Goal: Use online tool/utility

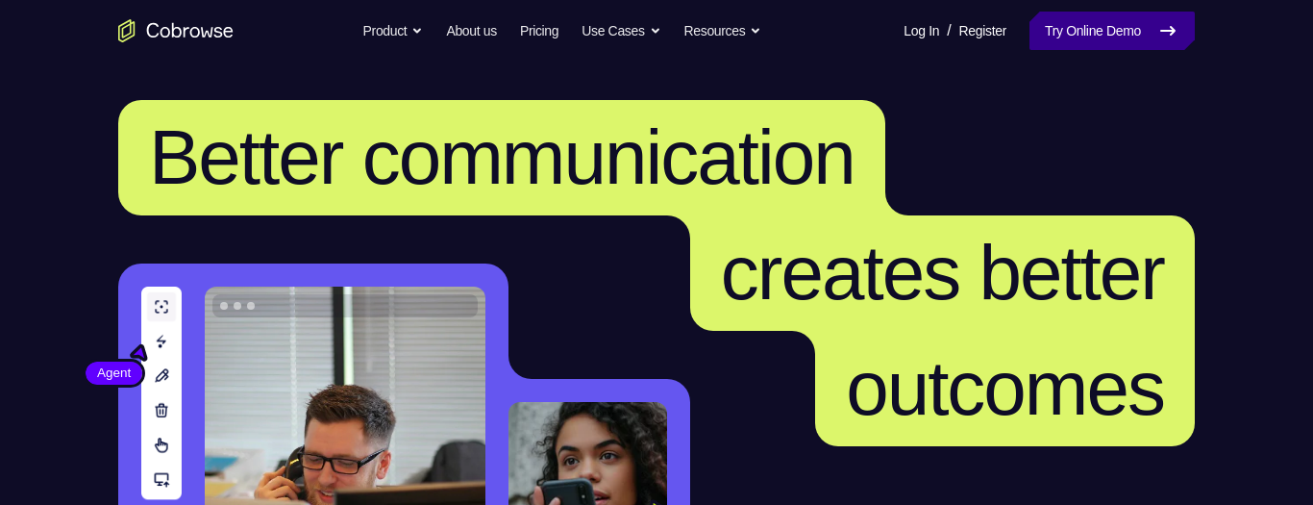
click at [1136, 30] on link "Try Online Demo" at bounding box center [1111, 31] width 165 height 38
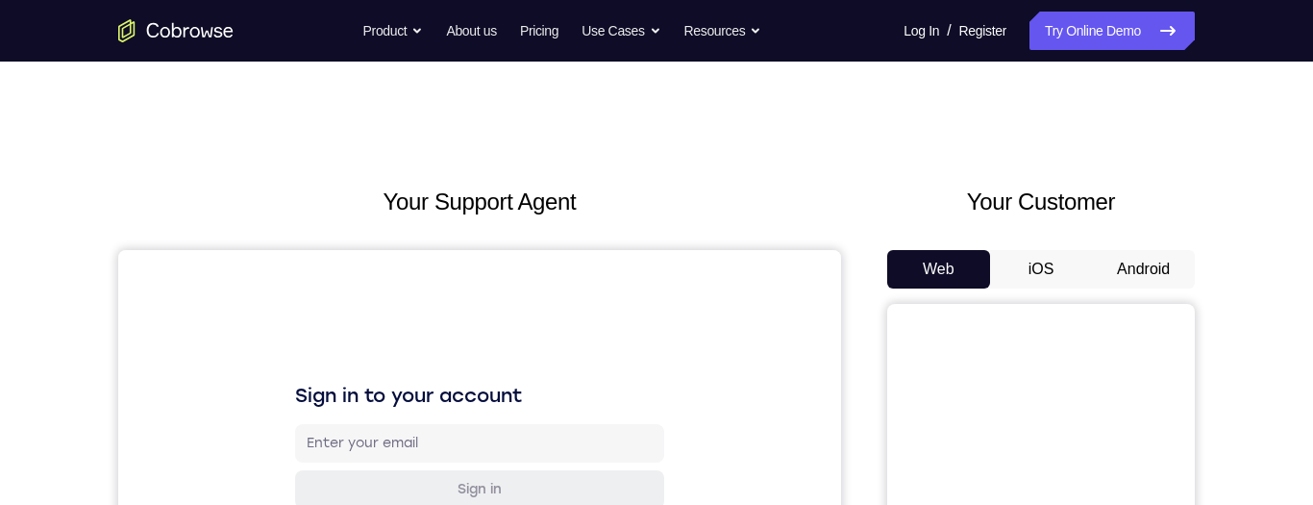
click at [1145, 274] on button "Android" at bounding box center [1143, 269] width 103 height 38
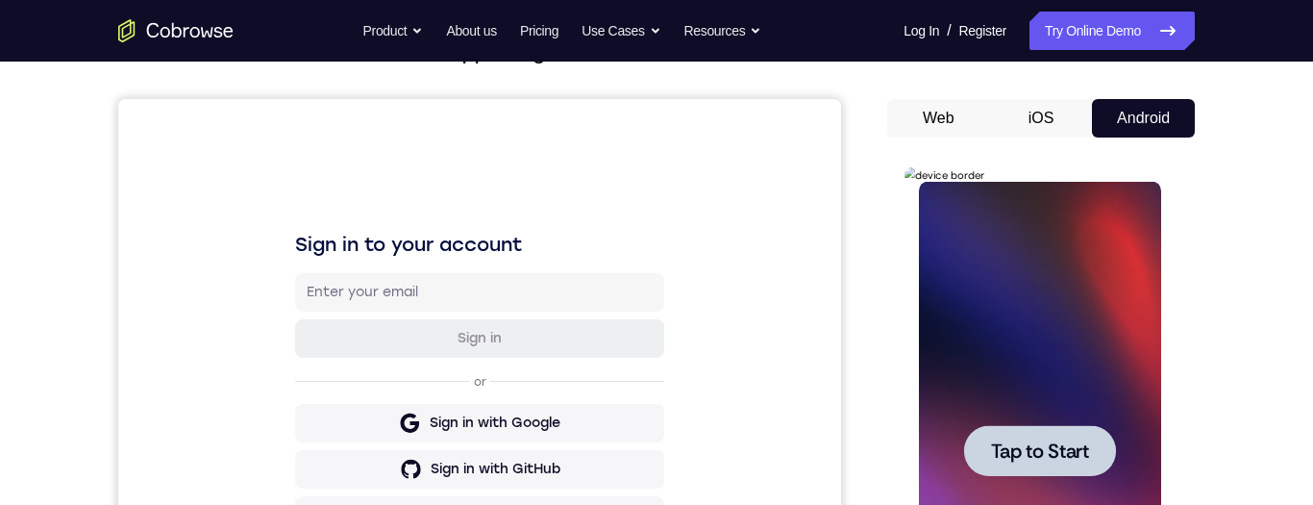
click at [1046, 457] on span "Tap to Start" at bounding box center [1039, 450] width 98 height 19
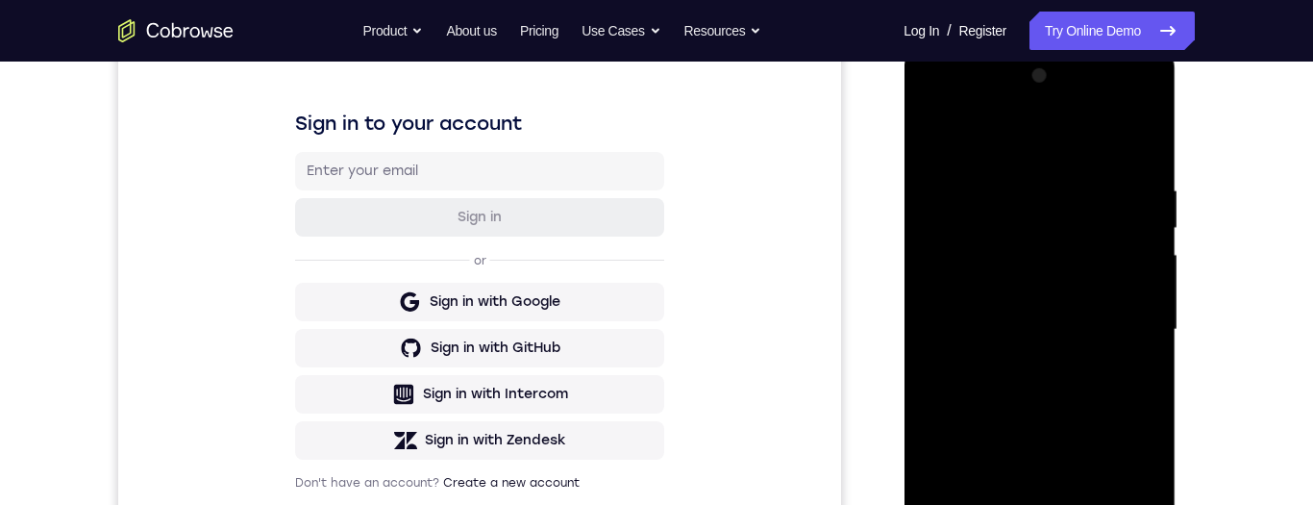
scroll to position [453, 0]
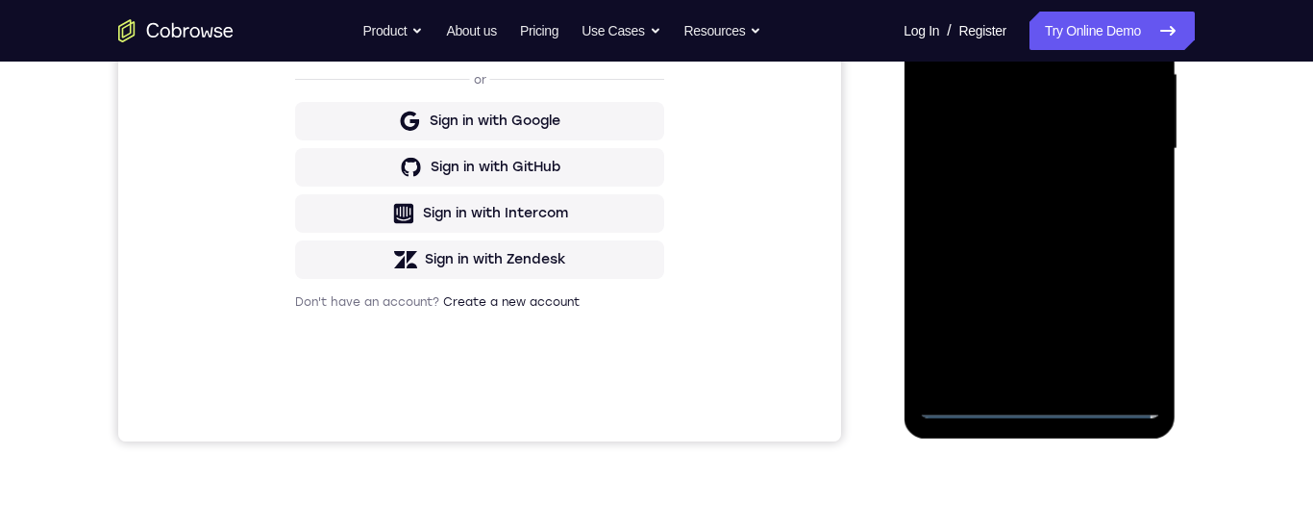
click at [1054, 408] on div at bounding box center [1039, 149] width 242 height 538
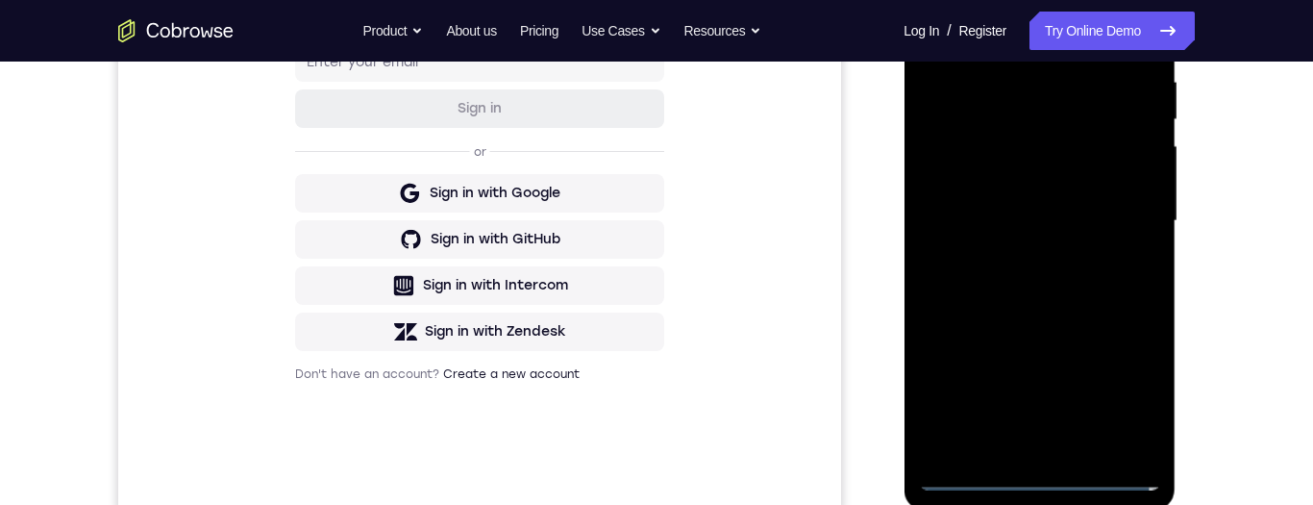
click at [1125, 395] on div at bounding box center [1039, 221] width 242 height 538
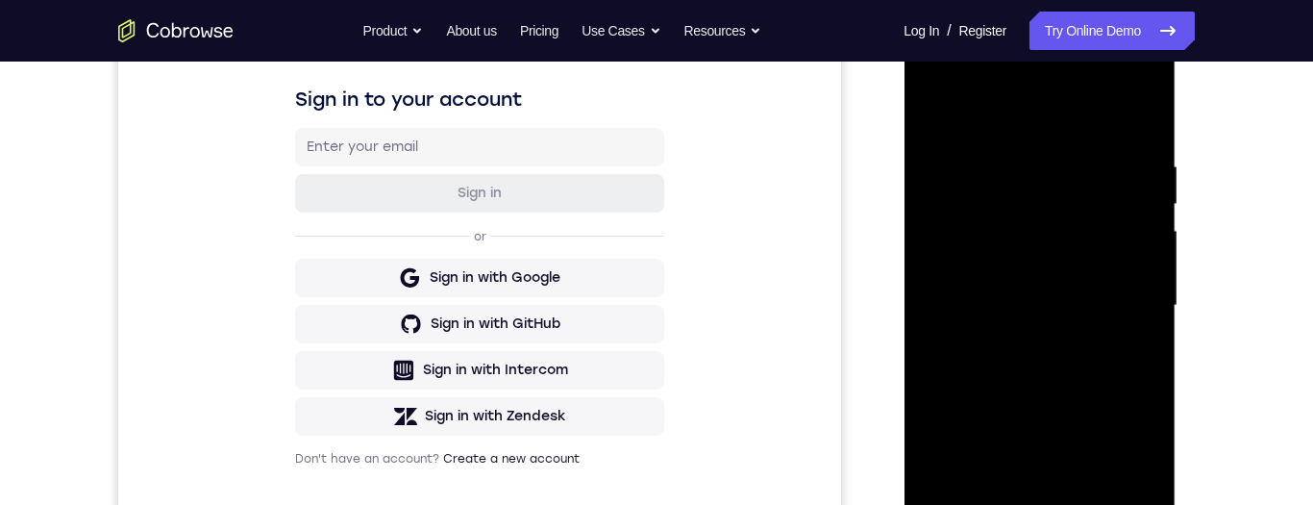
scroll to position [260, 0]
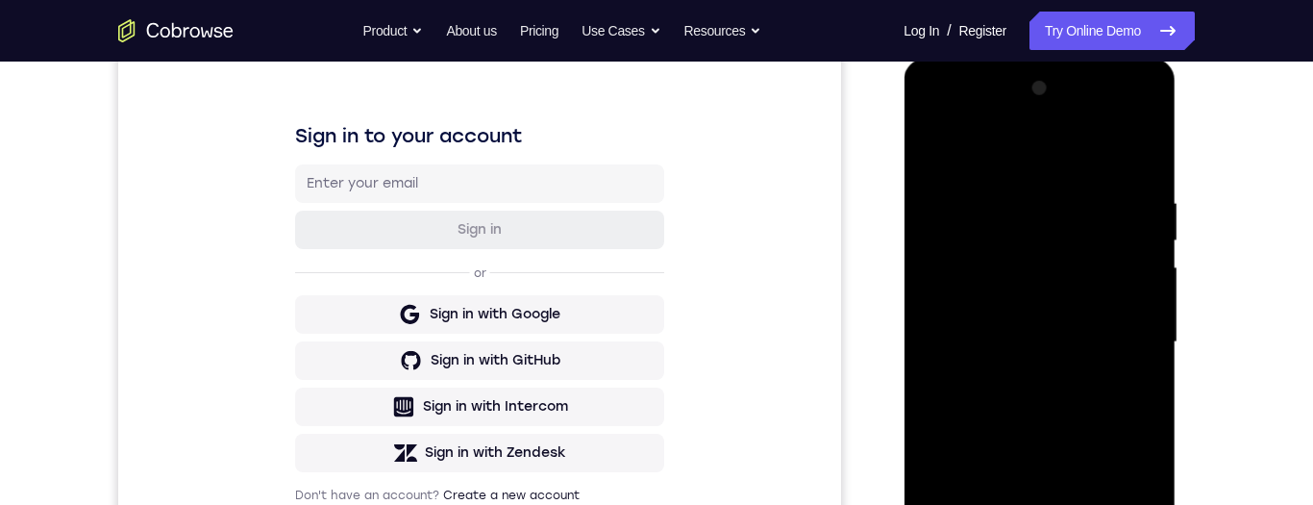
click at [1030, 171] on div at bounding box center [1039, 342] width 242 height 538
click at [1131, 344] on div at bounding box center [1039, 342] width 242 height 538
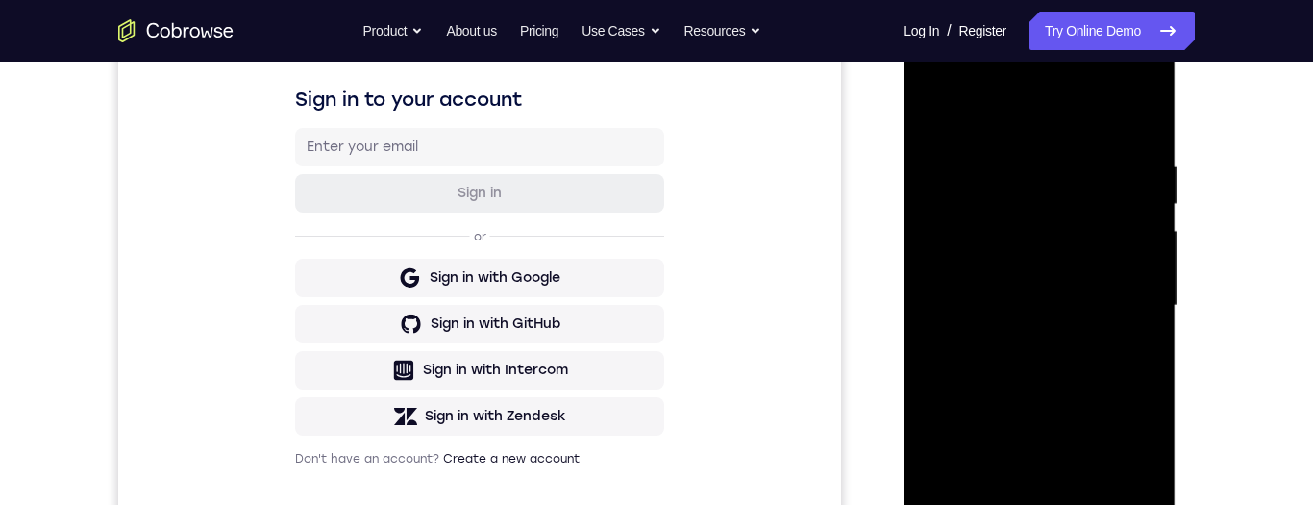
click at [1021, 349] on div at bounding box center [1039, 306] width 242 height 538
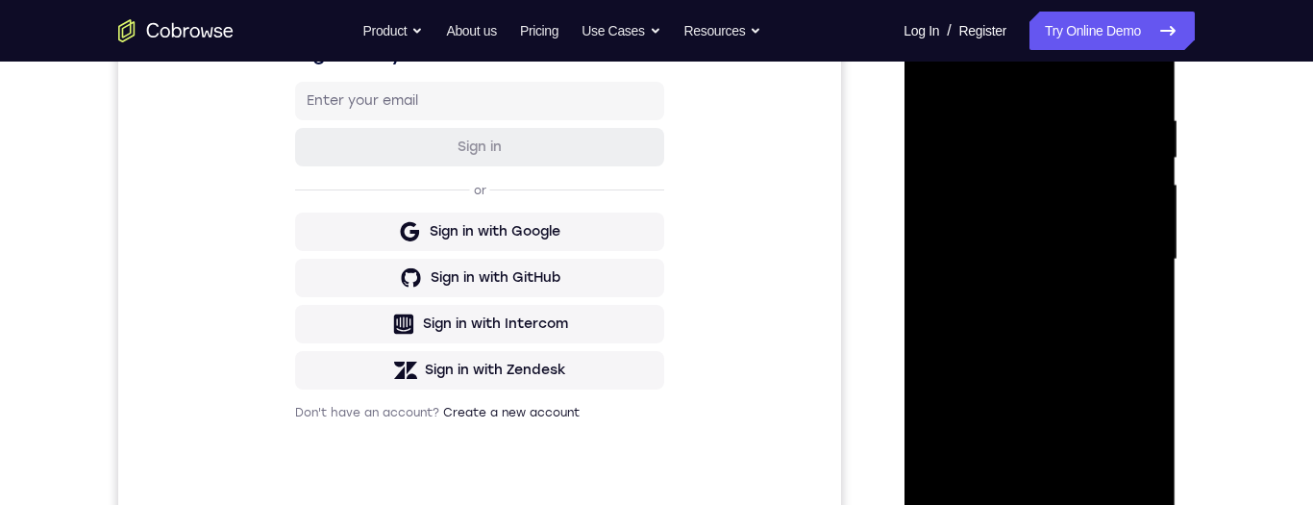
click at [1116, 247] on div at bounding box center [1039, 259] width 242 height 538
click at [1028, 227] on div at bounding box center [1039, 259] width 242 height 538
click at [1132, 259] on div at bounding box center [1039, 259] width 242 height 538
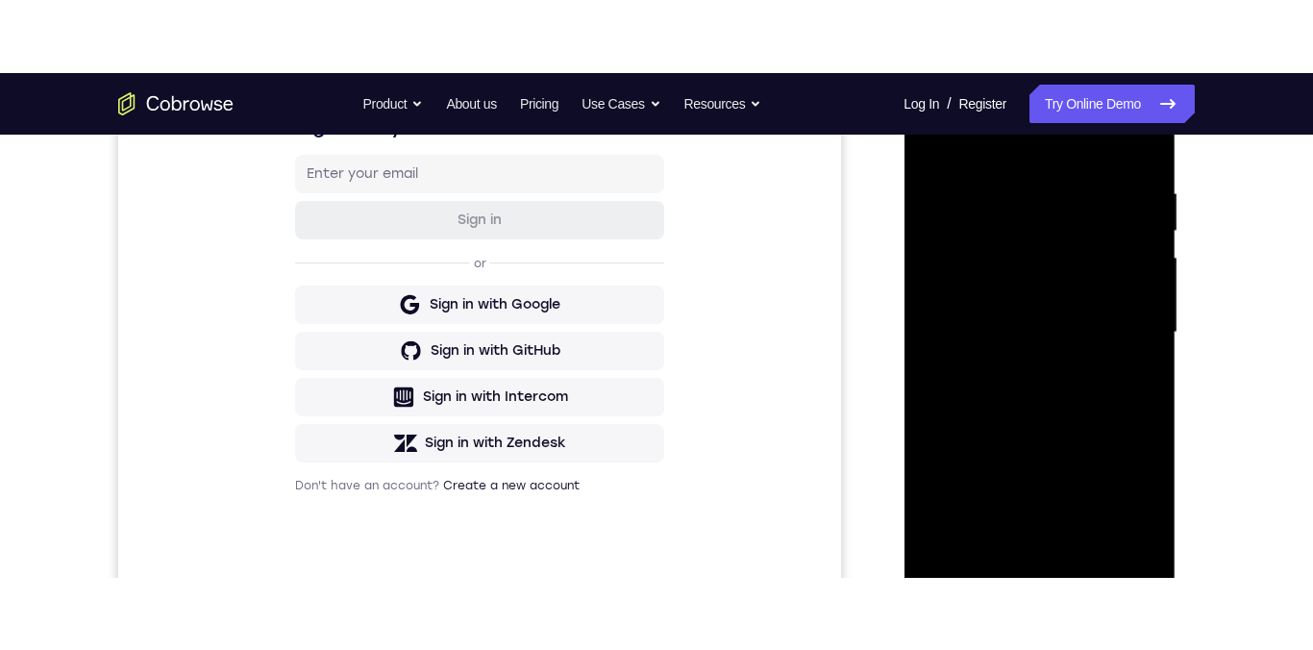
click at [1104, 394] on div at bounding box center [1039, 331] width 242 height 538
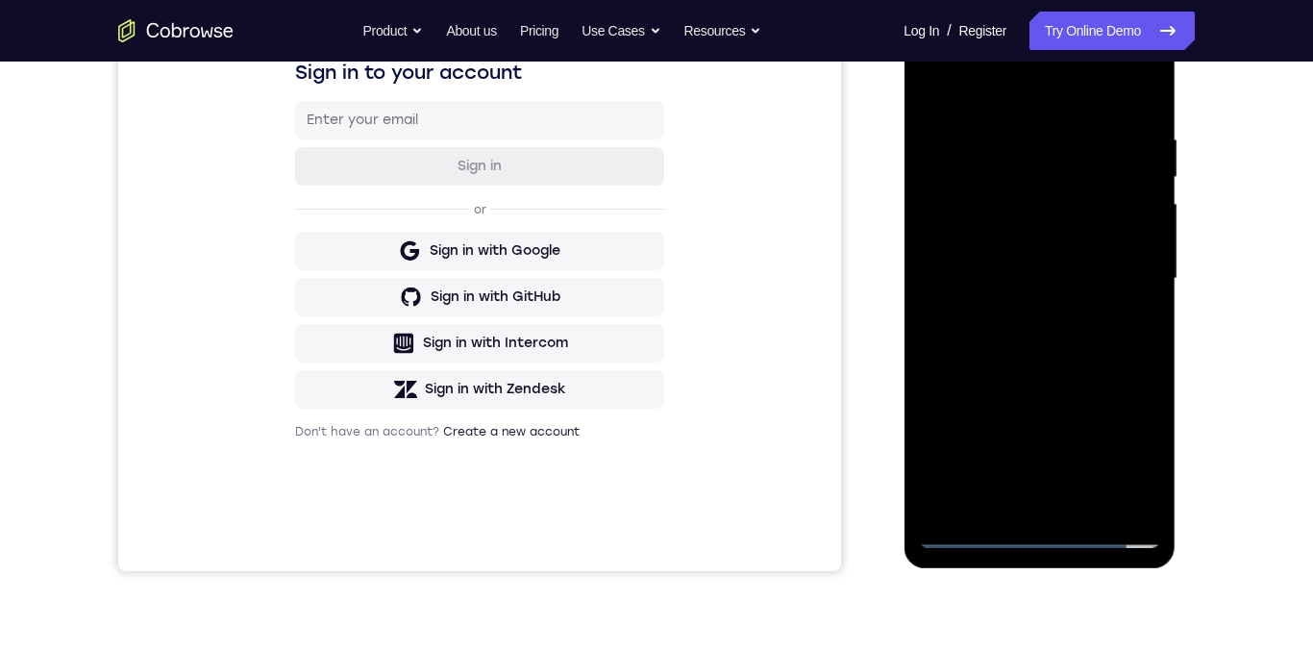
scroll to position [306, 0]
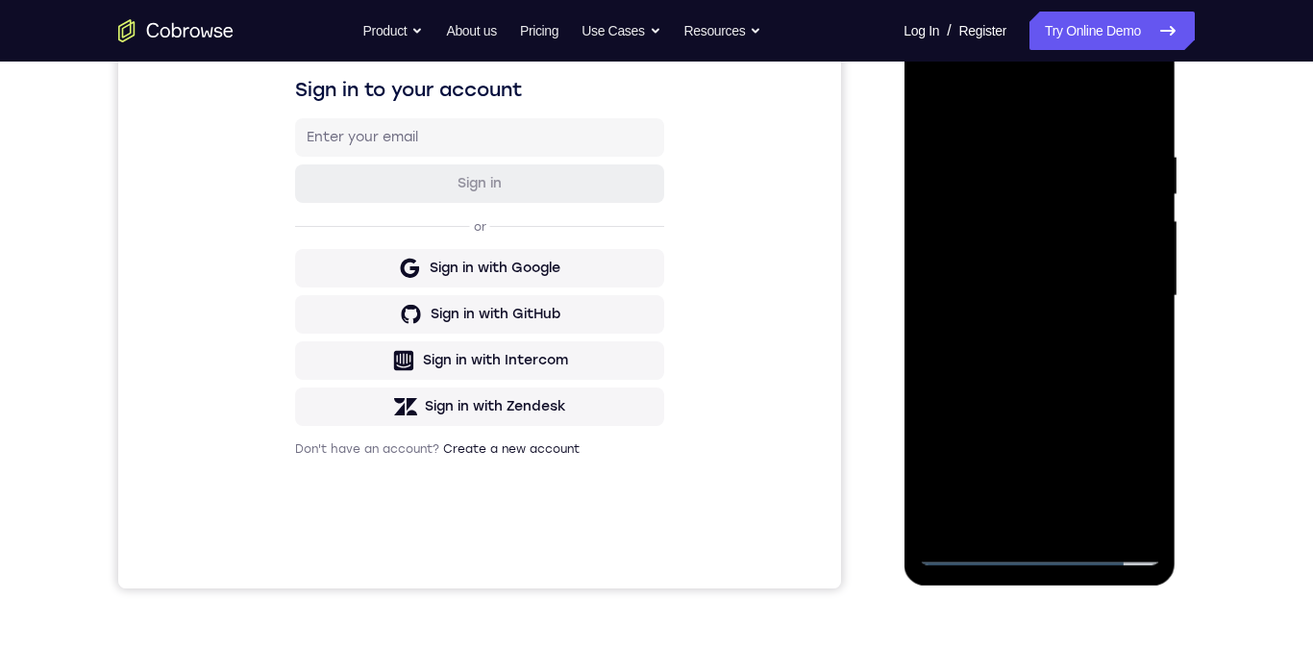
click at [1105, 351] on div at bounding box center [1039, 296] width 242 height 538
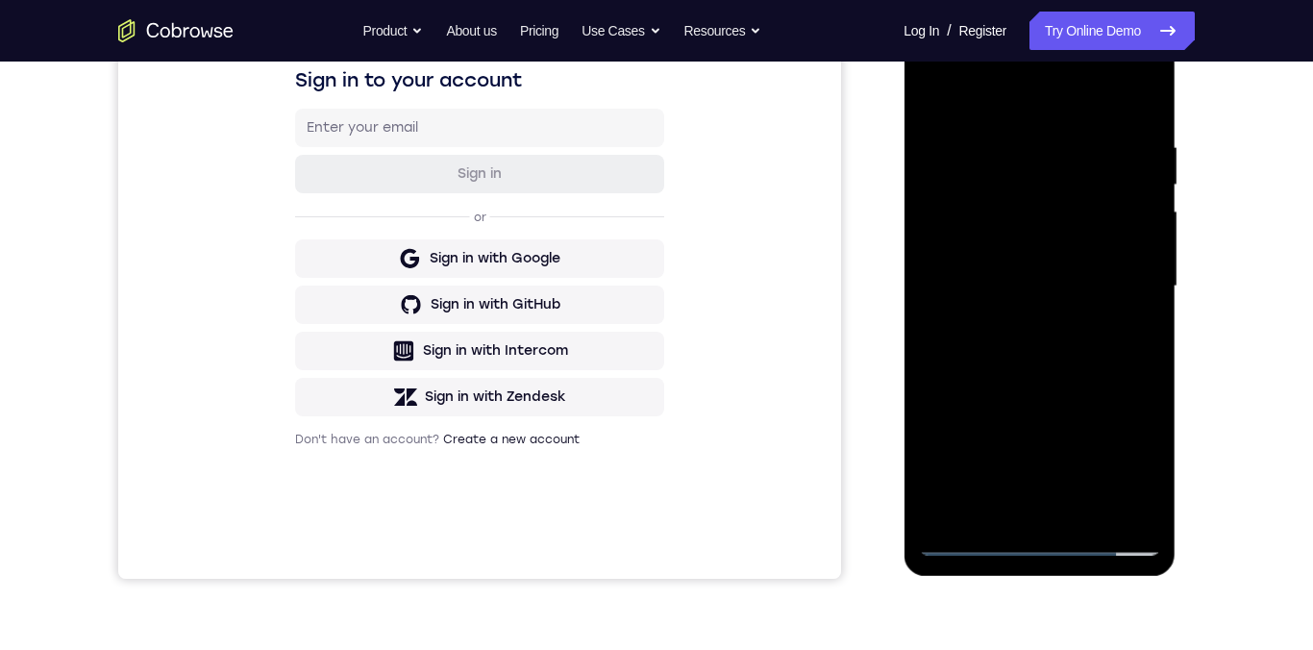
click at [1103, 375] on div at bounding box center [1039, 286] width 242 height 538
click at [1144, 298] on div at bounding box center [1039, 286] width 242 height 538
click at [1011, 141] on div at bounding box center [1039, 286] width 242 height 538
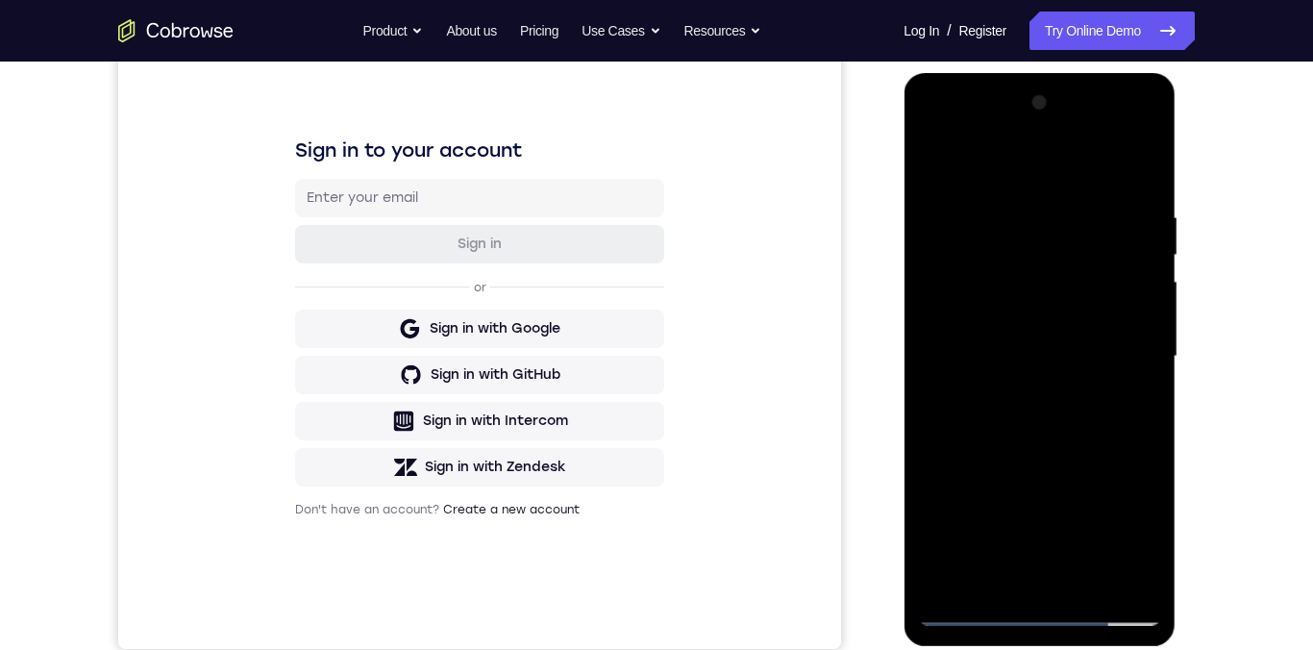
scroll to position [246, 0]
click at [1143, 180] on div at bounding box center [1039, 356] width 242 height 538
click at [1093, 581] on div at bounding box center [1039, 356] width 242 height 538
click at [1103, 453] on div at bounding box center [1039, 356] width 242 height 538
click at [1086, 331] on div at bounding box center [1039, 356] width 242 height 538
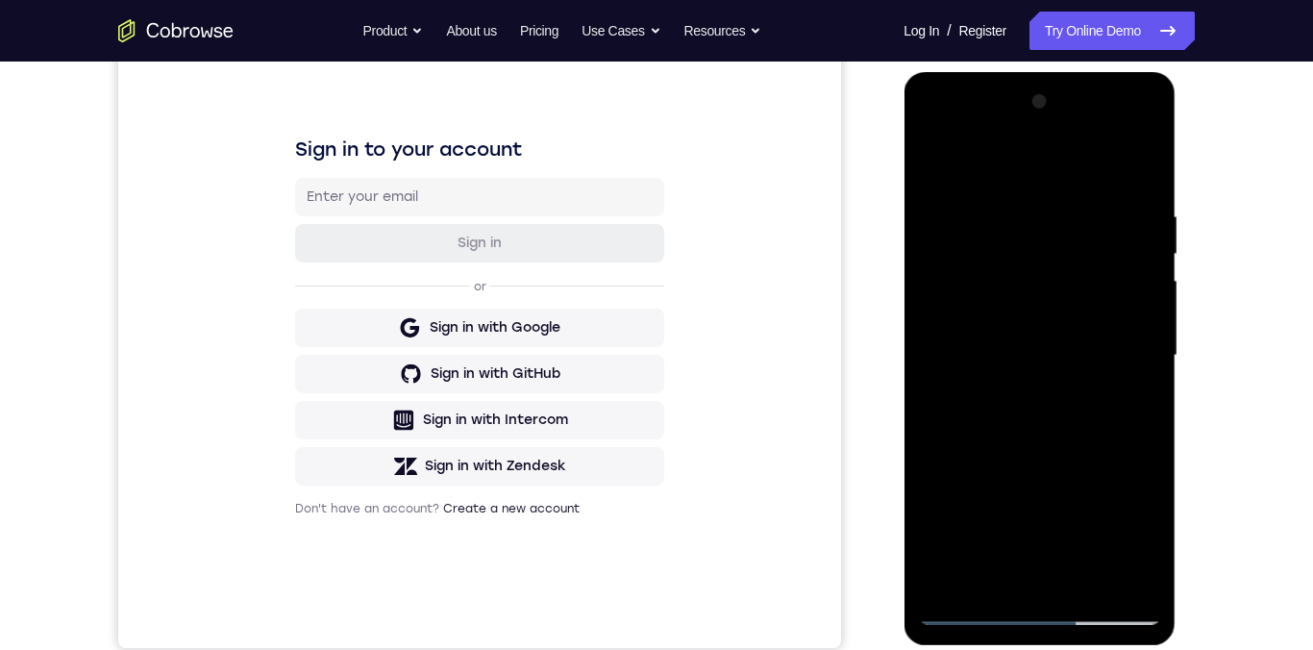
click at [1024, 564] on div at bounding box center [1039, 356] width 242 height 538
click at [1132, 406] on div at bounding box center [1039, 356] width 242 height 538
click at [1129, 405] on div at bounding box center [1039, 356] width 242 height 538
click at [940, 164] on div at bounding box center [1039, 356] width 242 height 538
click at [1037, 369] on div at bounding box center [1039, 356] width 242 height 538
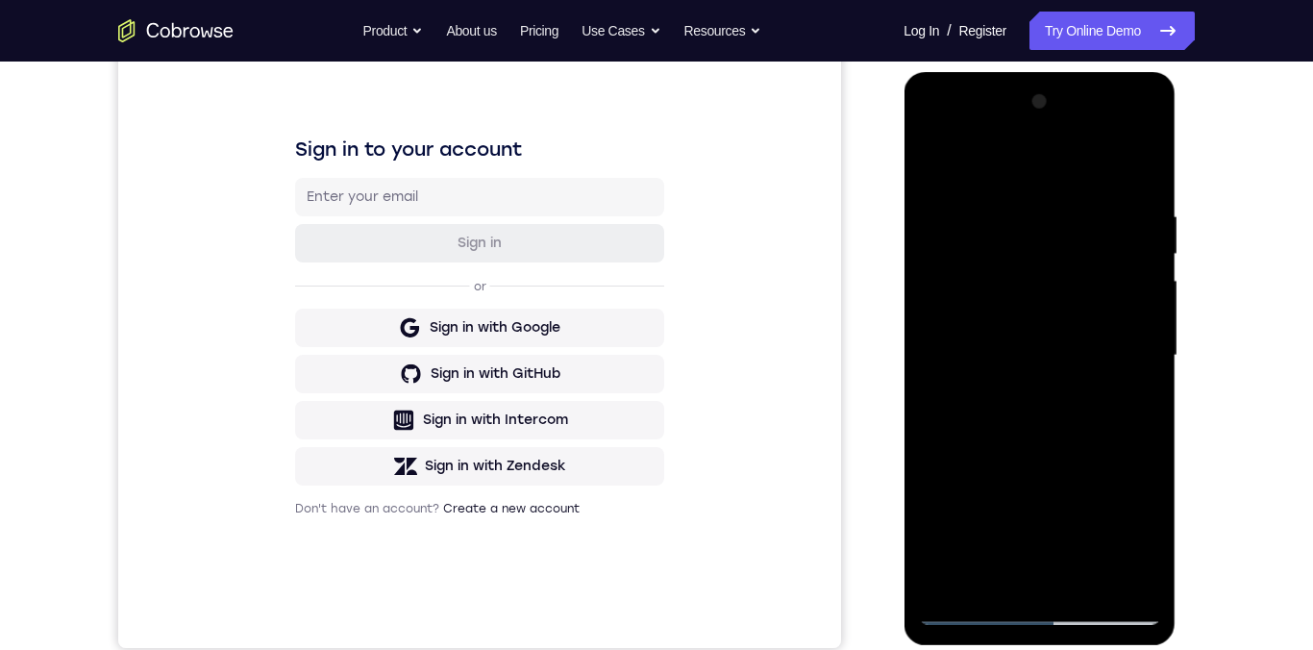
click at [1032, 559] on div at bounding box center [1039, 356] width 242 height 538
click at [1003, 565] on div at bounding box center [1039, 356] width 242 height 538
click at [1012, 575] on div at bounding box center [1039, 356] width 242 height 538
click at [1016, 563] on div at bounding box center [1039, 356] width 242 height 538
click at [1145, 533] on div at bounding box center [1039, 356] width 242 height 538
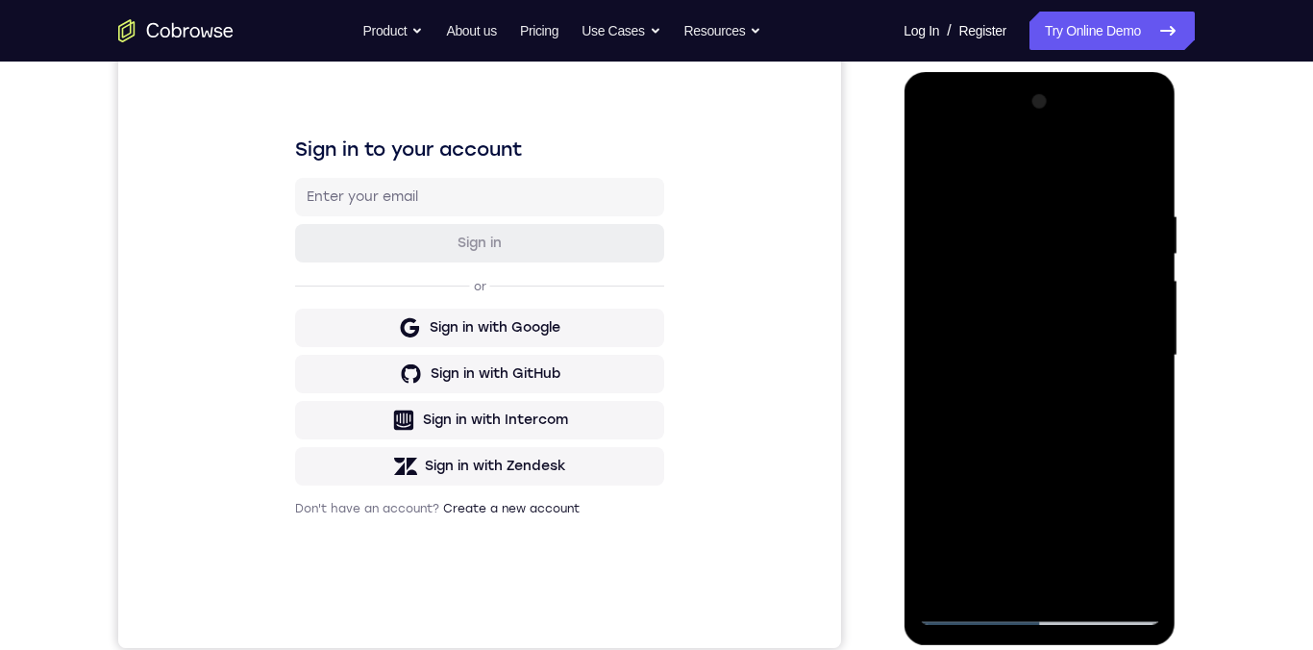
click at [1136, 400] on div at bounding box center [1039, 356] width 242 height 538
click at [928, 164] on div at bounding box center [1039, 356] width 242 height 538
click at [951, 160] on div at bounding box center [1039, 356] width 242 height 538
click at [1150, 557] on div at bounding box center [1039, 356] width 242 height 538
click at [1156, 348] on div at bounding box center [1039, 356] width 242 height 538
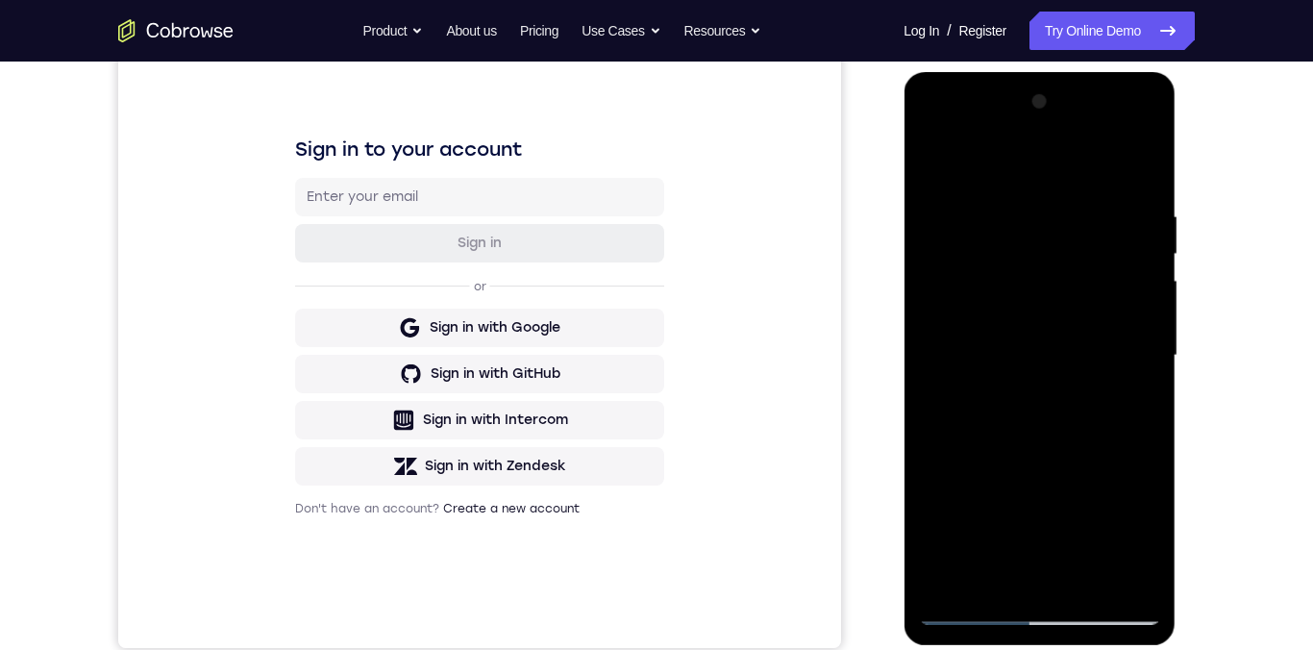
click at [1150, 347] on div at bounding box center [1039, 356] width 242 height 538
click at [1146, 352] on div at bounding box center [1039, 356] width 242 height 538
click at [1148, 354] on div at bounding box center [1039, 356] width 242 height 538
click at [1149, 349] on div at bounding box center [1039, 356] width 242 height 538
click at [1146, 351] on div at bounding box center [1039, 356] width 242 height 538
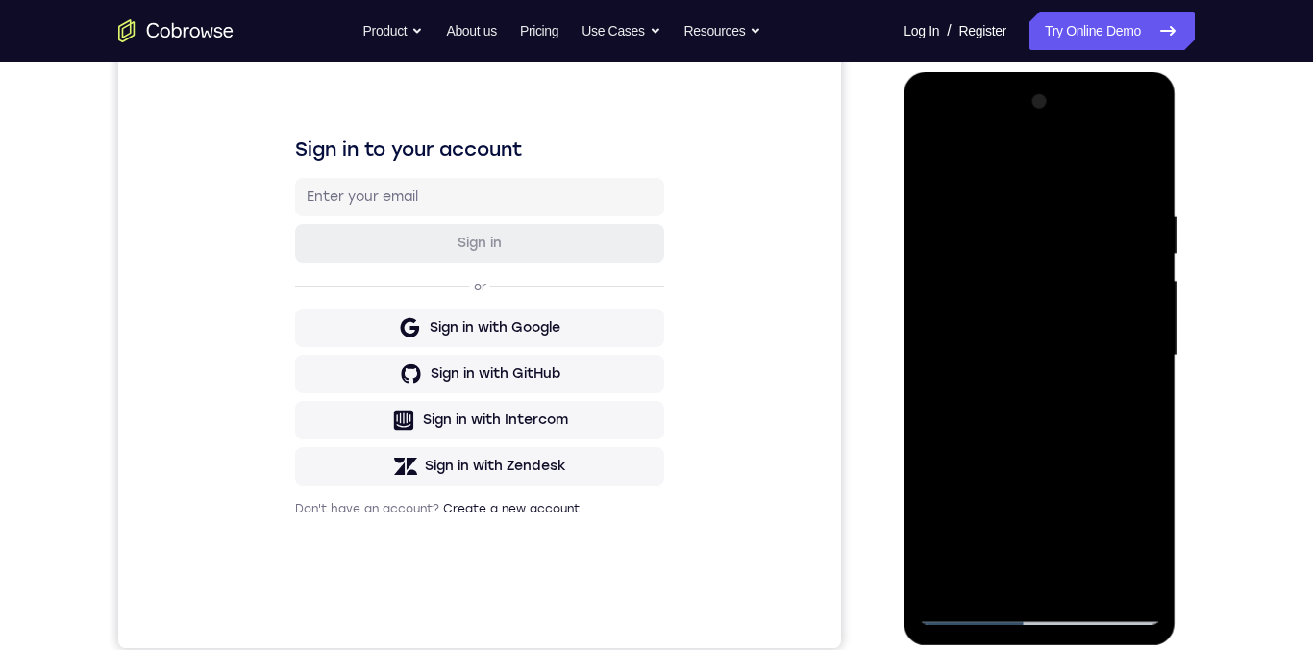
click at [1154, 347] on div at bounding box center [1039, 356] width 242 height 538
click at [1144, 351] on div at bounding box center [1039, 356] width 242 height 538
click at [1148, 346] on div at bounding box center [1039, 356] width 242 height 538
click at [1148, 345] on div at bounding box center [1039, 356] width 242 height 538
click at [1148, 341] on div at bounding box center [1039, 356] width 242 height 538
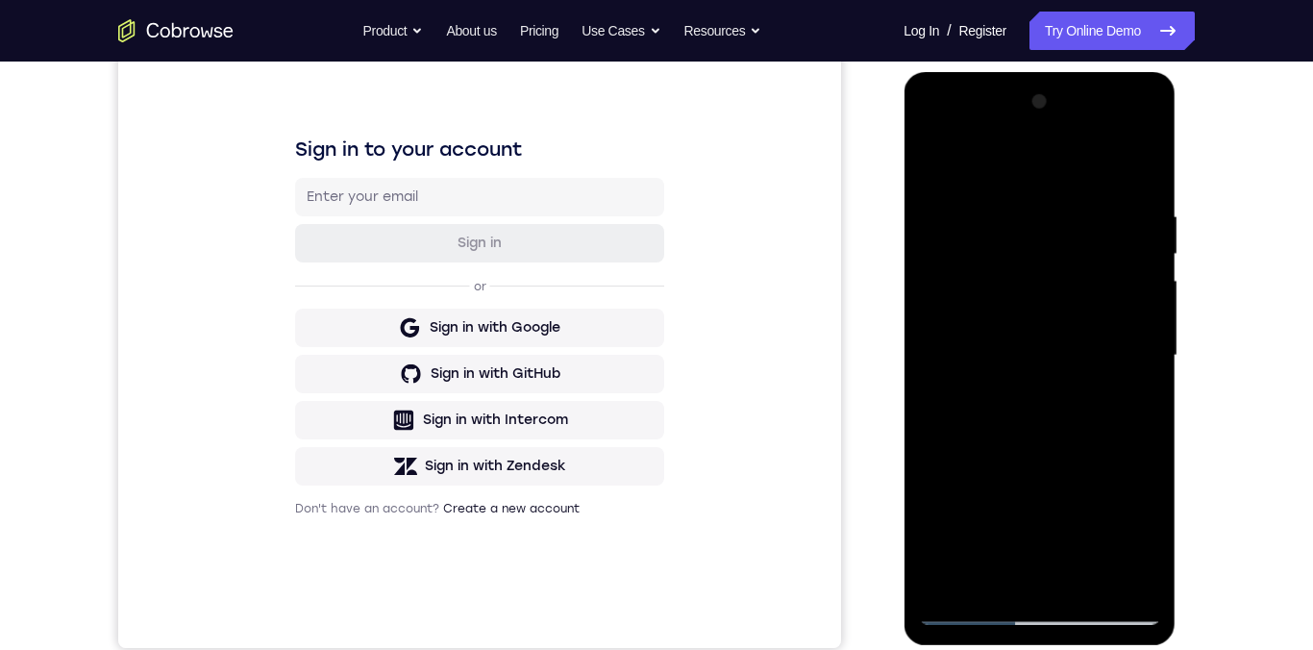
click at [1035, 279] on div at bounding box center [1039, 356] width 242 height 538
click at [1011, 552] on div at bounding box center [1039, 356] width 242 height 538
click at [1144, 344] on div at bounding box center [1039, 356] width 242 height 538
click at [1150, 351] on div at bounding box center [1039, 356] width 242 height 538
click at [1150, 349] on div at bounding box center [1039, 356] width 242 height 538
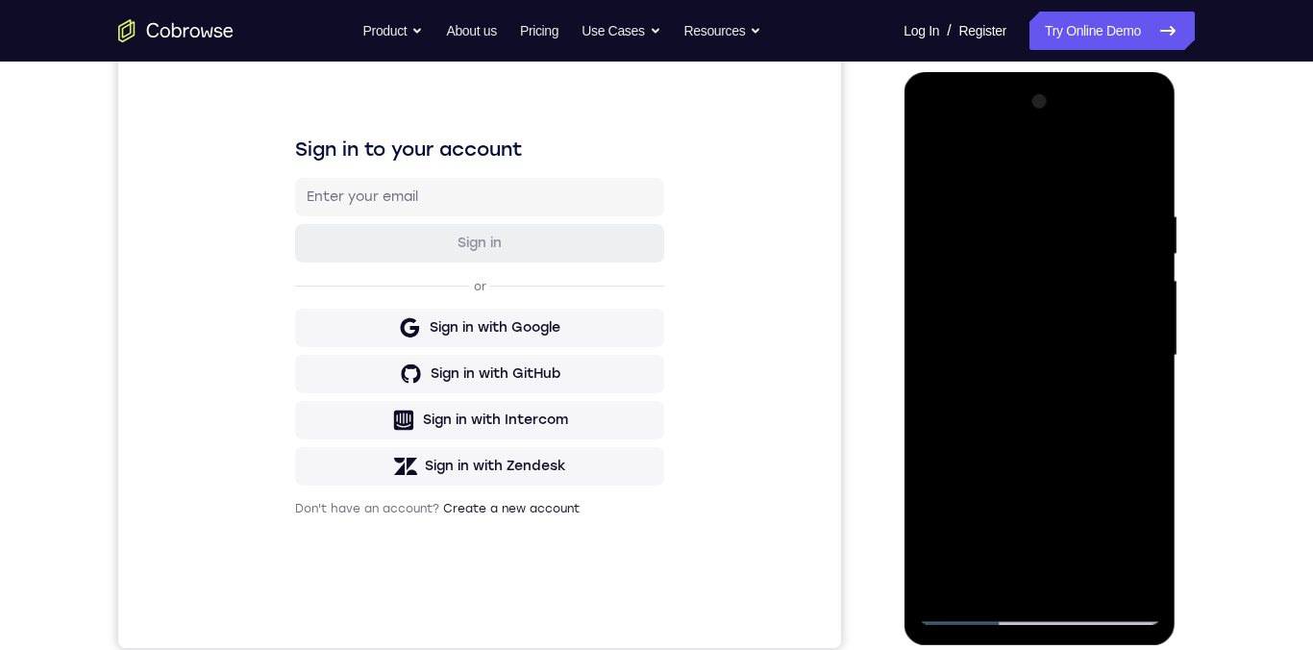
click at [1150, 351] on div at bounding box center [1039, 356] width 242 height 538
click at [1150, 354] on div at bounding box center [1039, 356] width 242 height 538
click at [1152, 353] on div at bounding box center [1039, 356] width 242 height 538
click at [1150, 345] on div at bounding box center [1039, 356] width 242 height 538
click at [1155, 349] on div at bounding box center [1039, 356] width 242 height 538
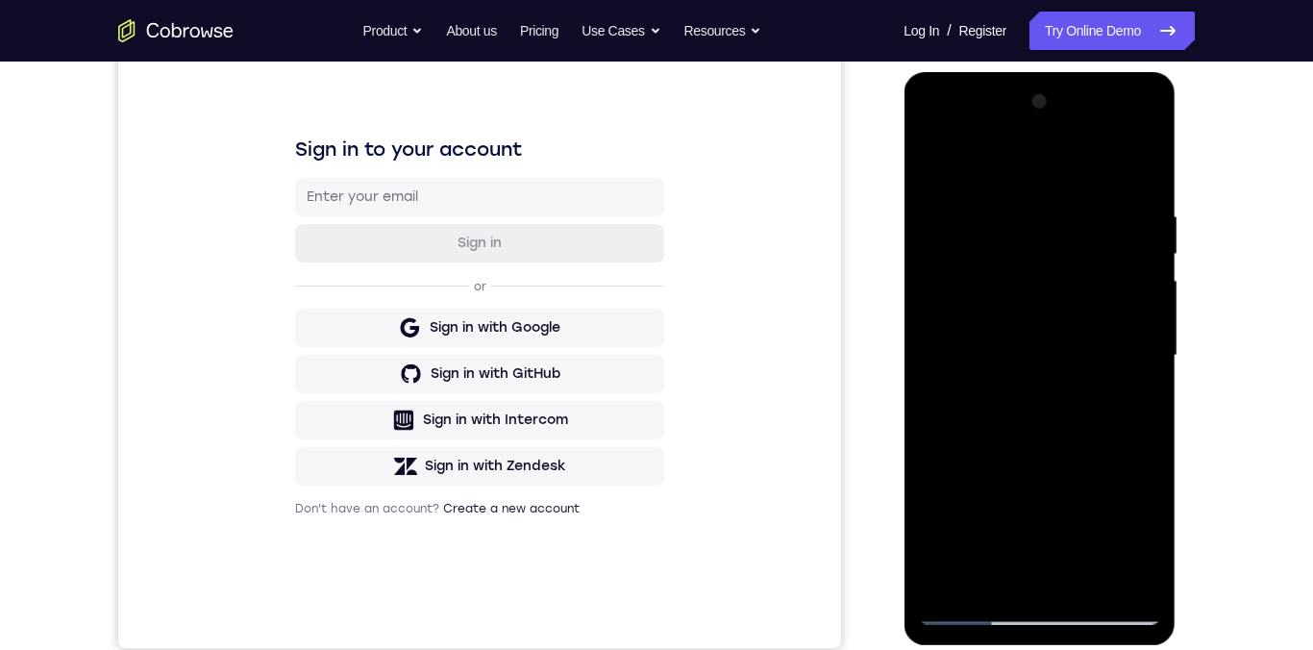
click at [940, 164] on div at bounding box center [1039, 356] width 242 height 538
click at [1068, 350] on div at bounding box center [1039, 356] width 242 height 538
click at [1149, 292] on div at bounding box center [1039, 356] width 242 height 538
click at [1299, 353] on div "Your Support Agent Your Customer Web iOS Android Next Steps We’d be happy to gi…" at bounding box center [656, 449] width 1313 height 1268
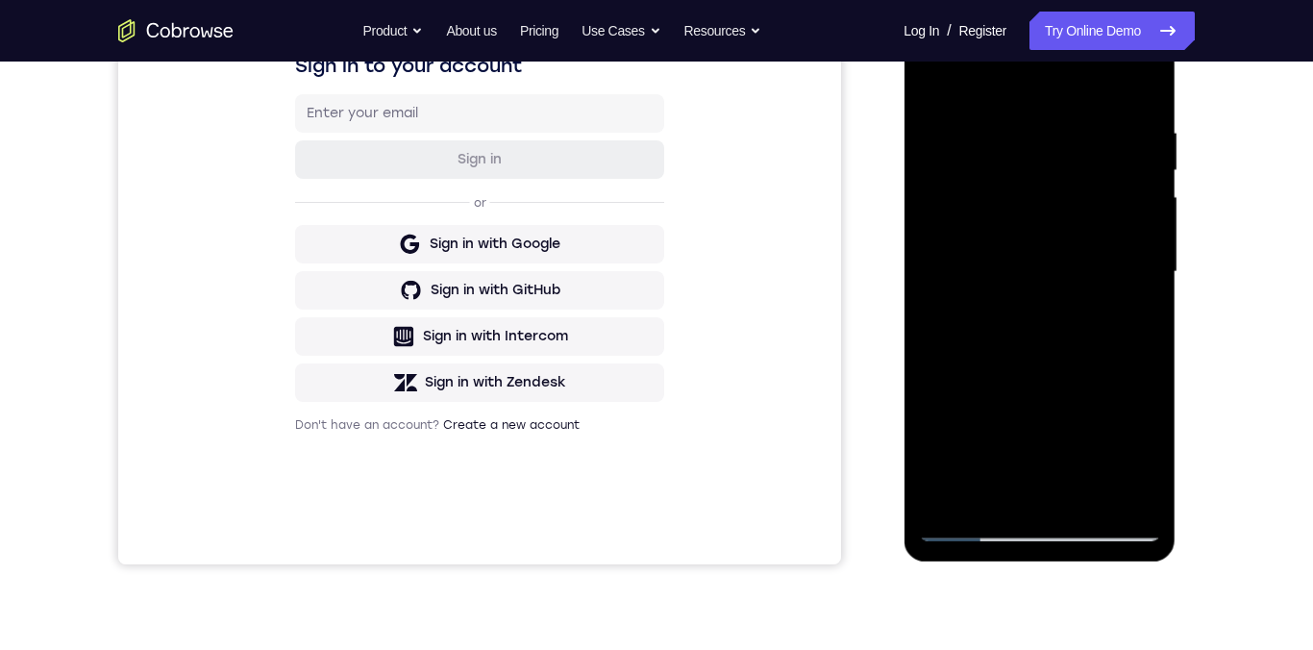
scroll to position [285, 0]
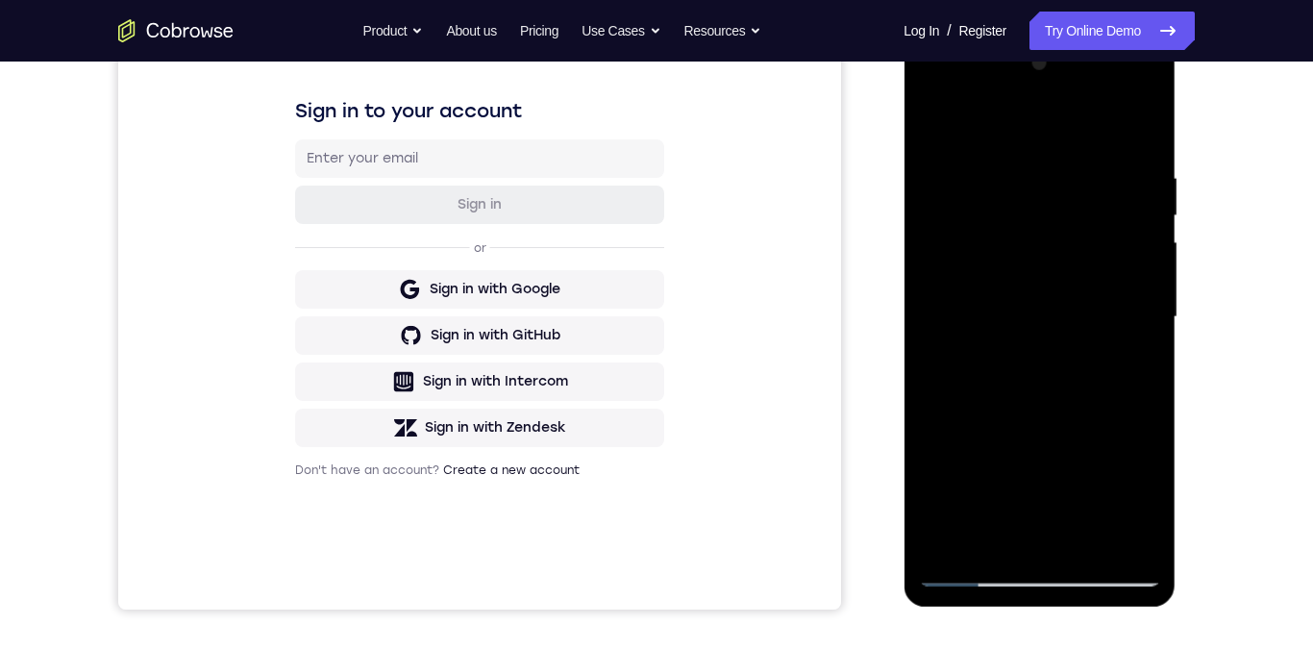
click at [1143, 249] on div at bounding box center [1039, 317] width 242 height 538
click at [1147, 250] on div at bounding box center [1039, 317] width 242 height 538
click at [1139, 259] on div at bounding box center [1039, 317] width 242 height 538
click at [1143, 251] on div at bounding box center [1039, 317] width 242 height 538
click at [1138, 251] on div at bounding box center [1039, 317] width 242 height 538
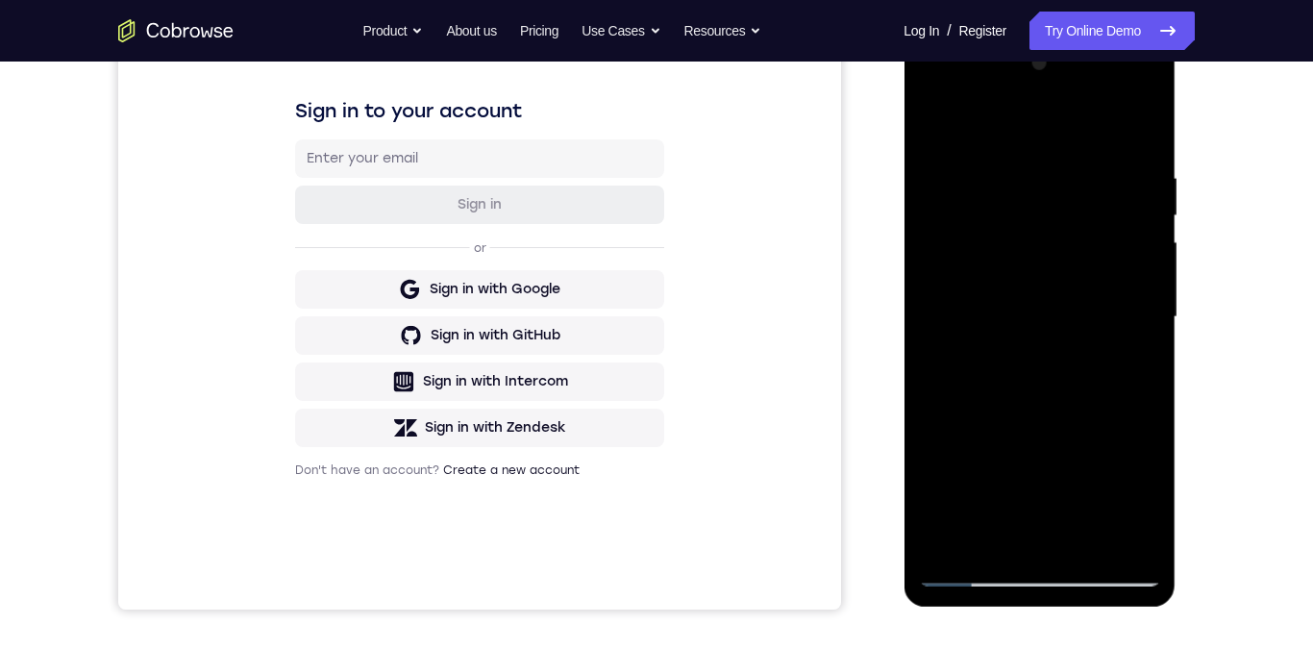
click at [937, 247] on div at bounding box center [1039, 317] width 242 height 538
click at [1138, 247] on div at bounding box center [1039, 317] width 242 height 538
click at [1147, 244] on div at bounding box center [1039, 317] width 242 height 538
click at [941, 155] on div at bounding box center [1039, 317] width 242 height 538
click at [1139, 132] on div at bounding box center [1039, 317] width 242 height 538
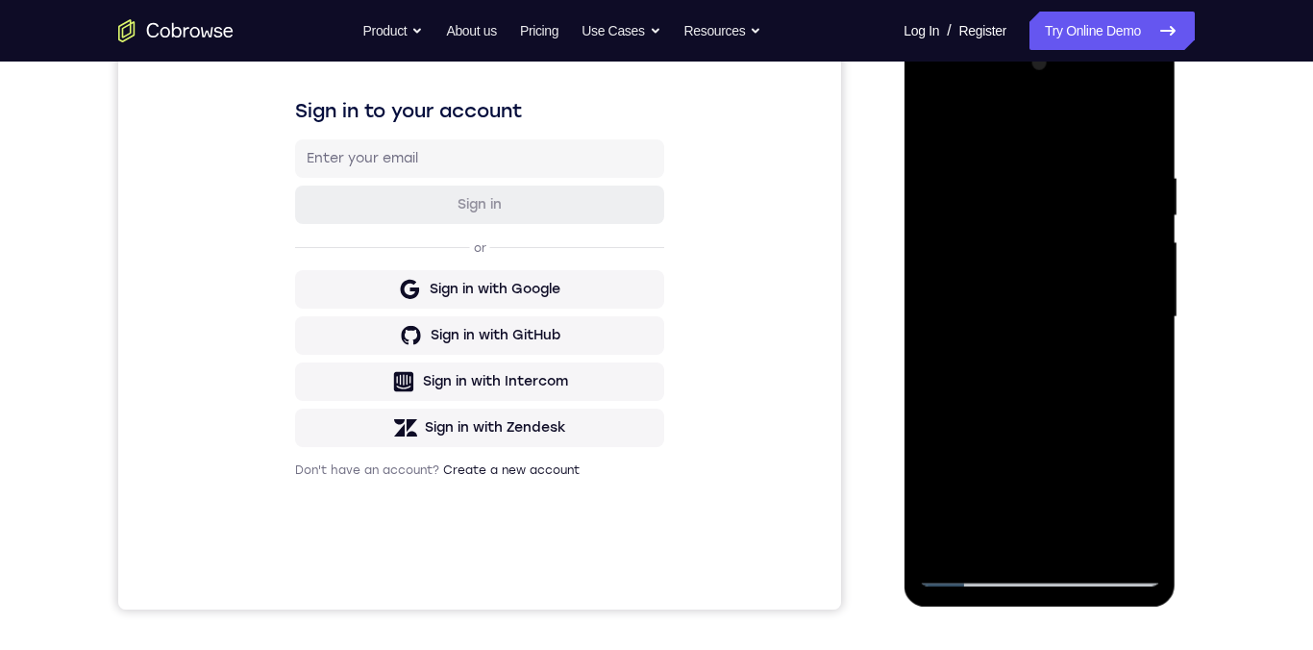
click at [945, 125] on div at bounding box center [1039, 317] width 242 height 538
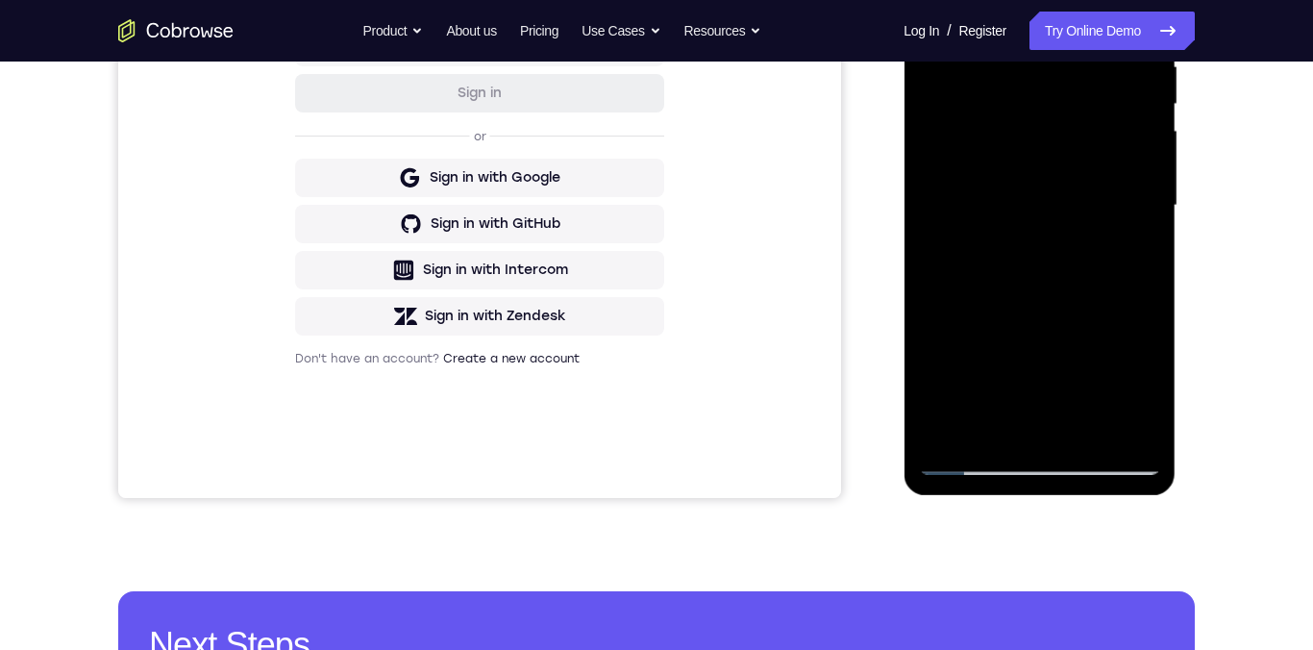
scroll to position [469, 0]
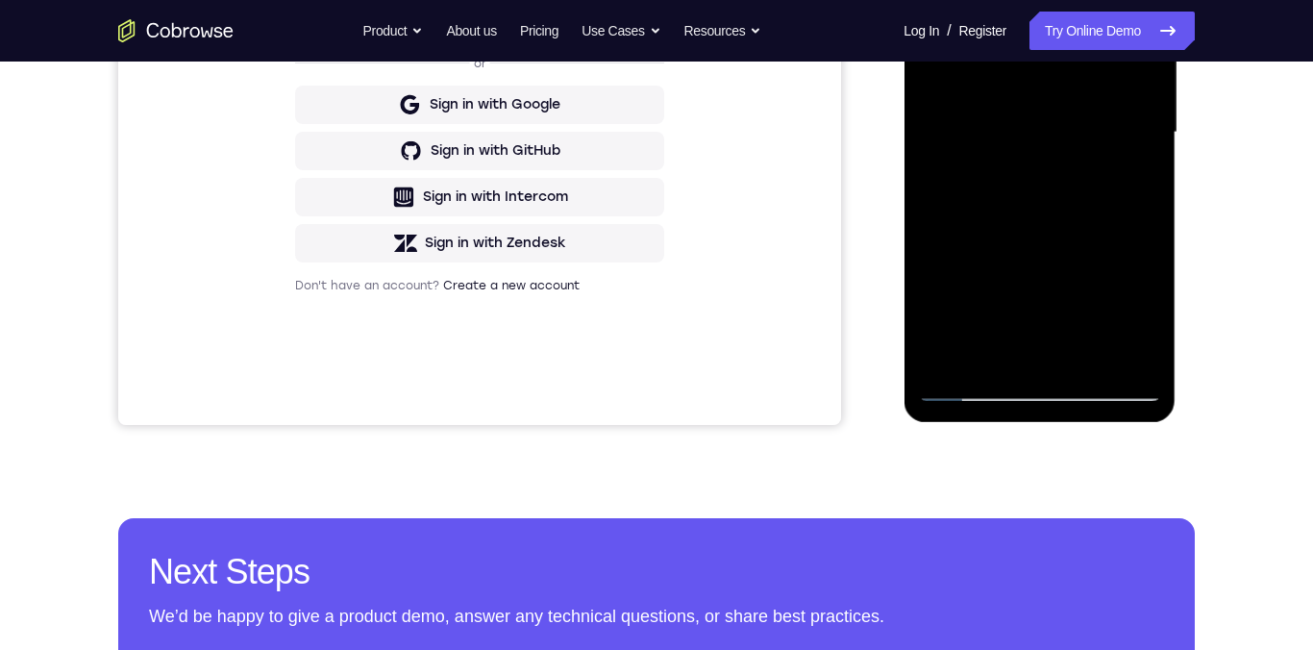
click at [950, 356] on div at bounding box center [1039, 133] width 242 height 538
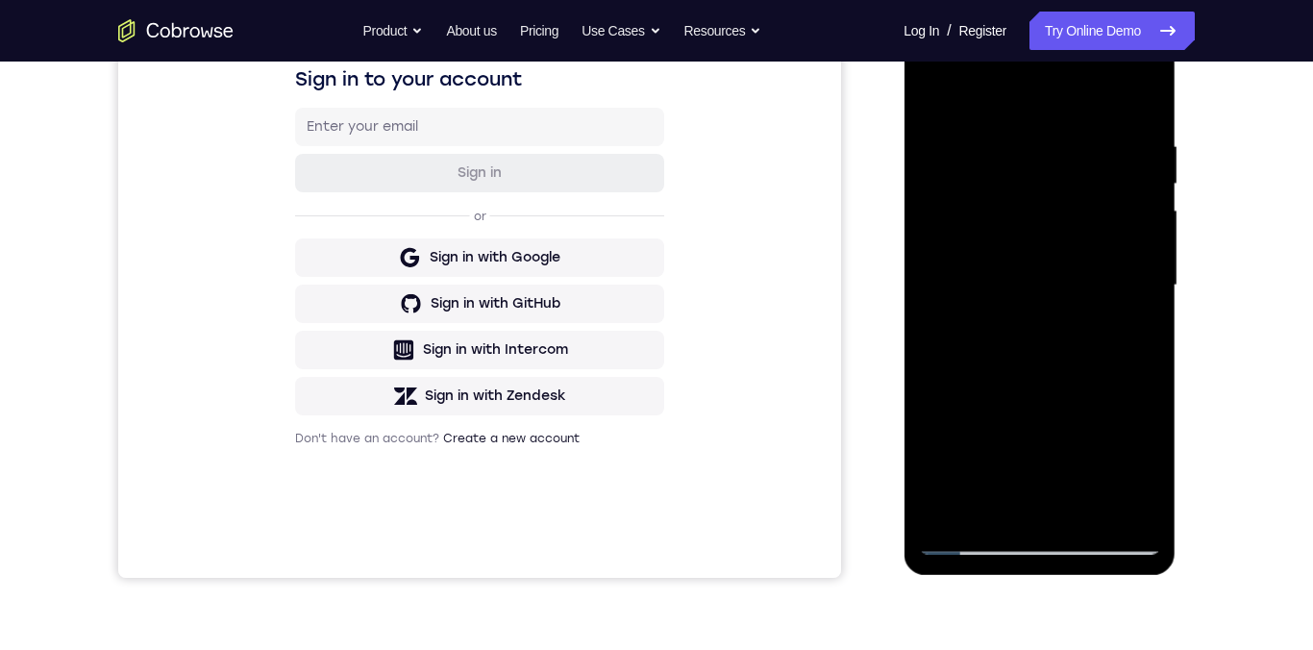
click at [1149, 288] on div at bounding box center [1039, 285] width 242 height 538
click at [1149, 292] on div at bounding box center [1039, 285] width 242 height 538
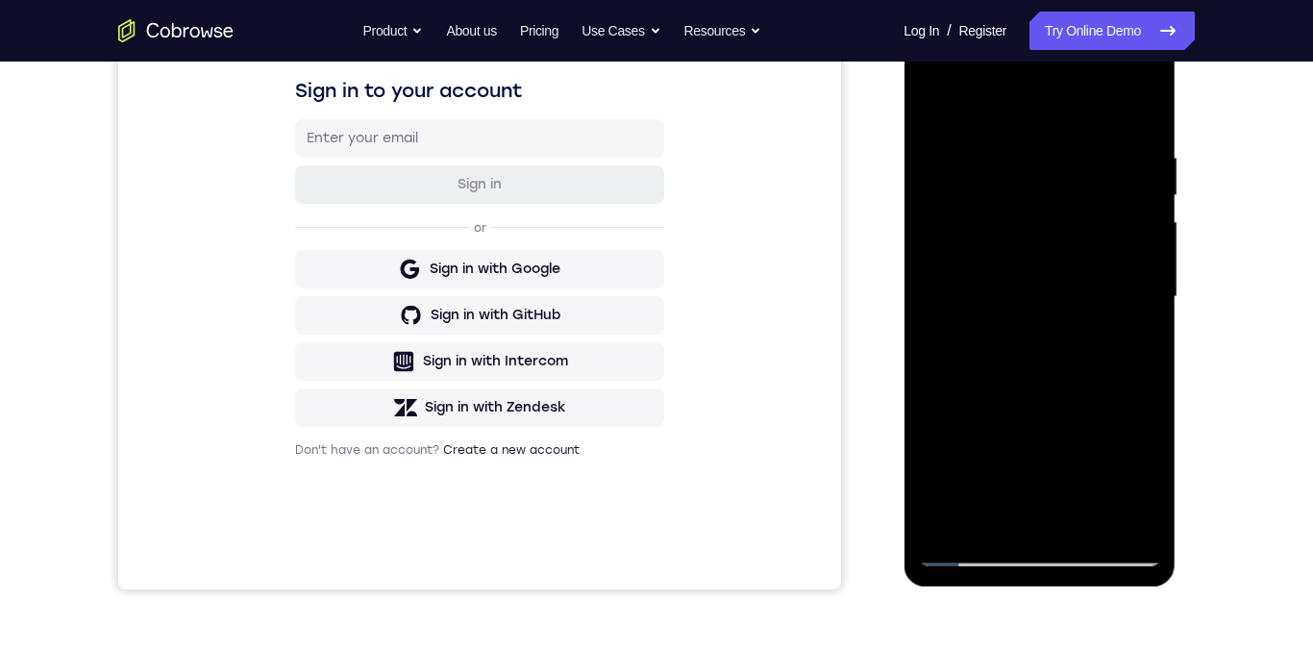
click at [1151, 304] on div at bounding box center [1039, 297] width 242 height 538
click at [1153, 302] on div at bounding box center [1039, 297] width 242 height 538
click at [1153, 300] on div at bounding box center [1039, 297] width 242 height 538
click at [1131, 129] on div at bounding box center [1039, 297] width 242 height 538
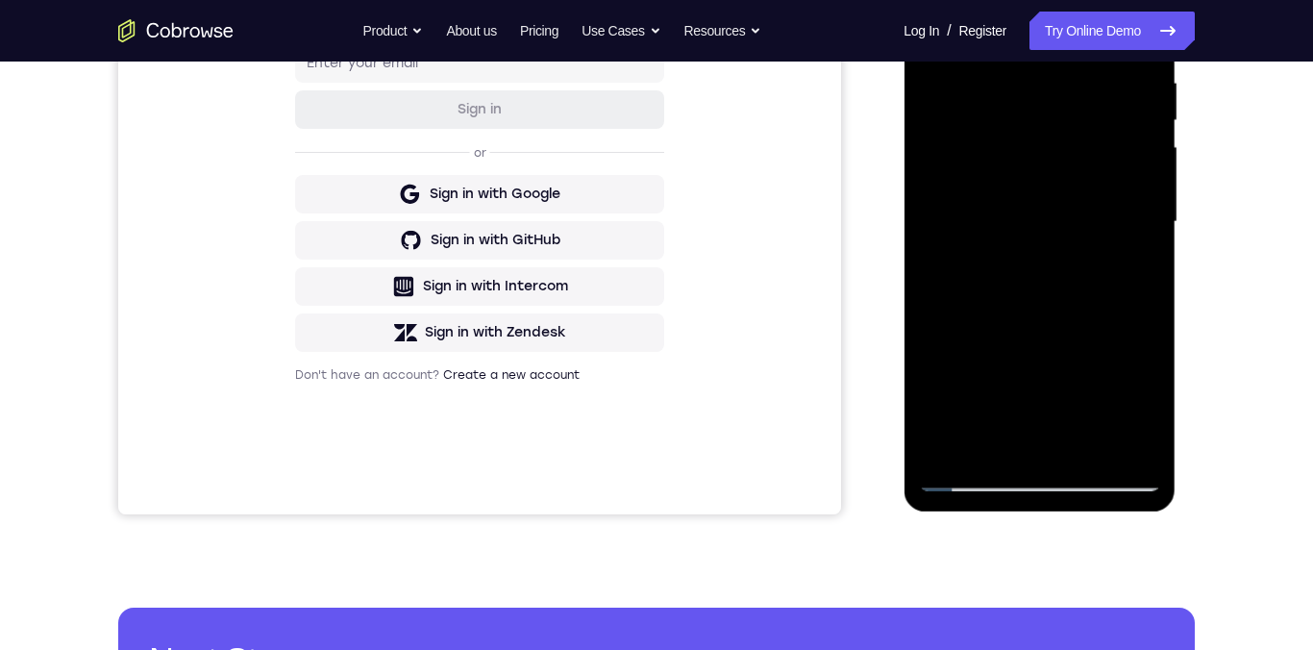
scroll to position [286, 0]
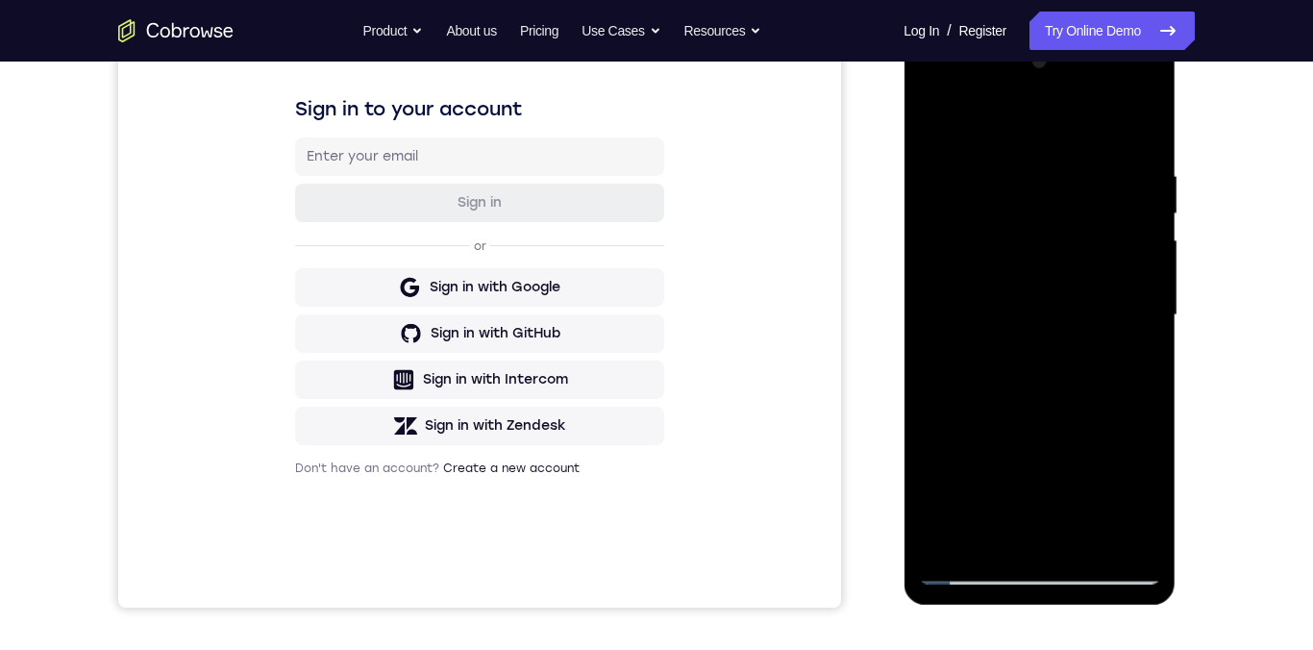
click at [990, 125] on div at bounding box center [1039, 315] width 242 height 538
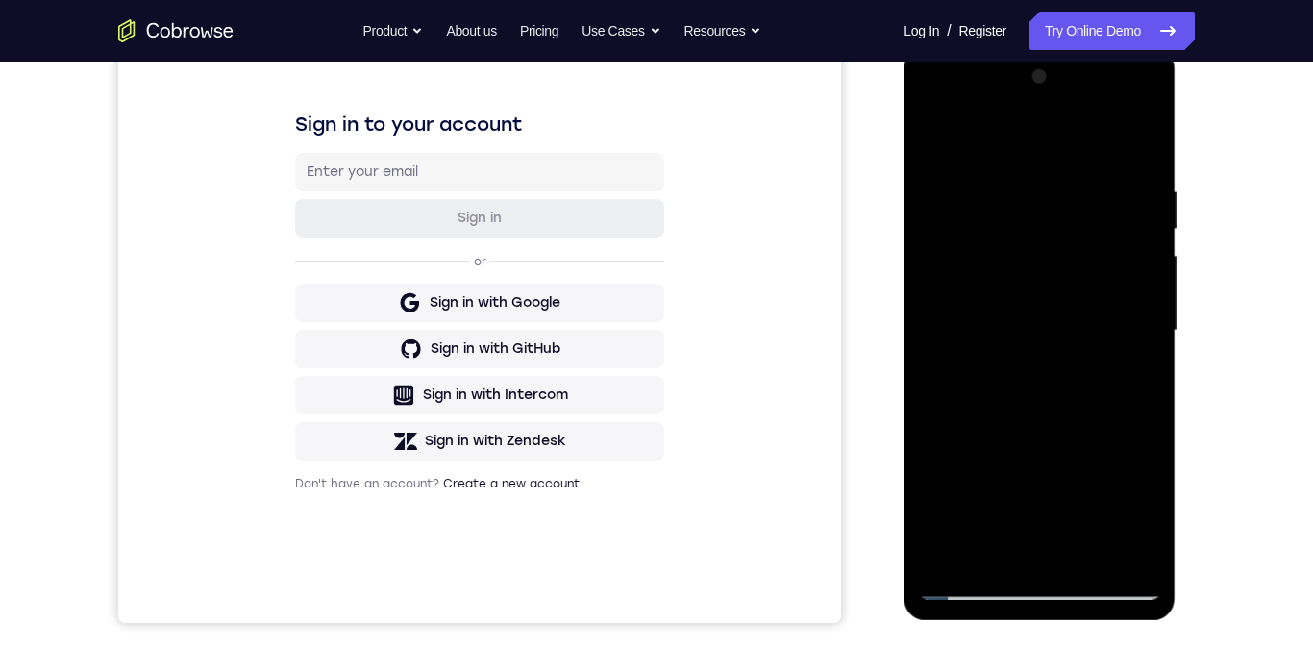
scroll to position [279, 0]
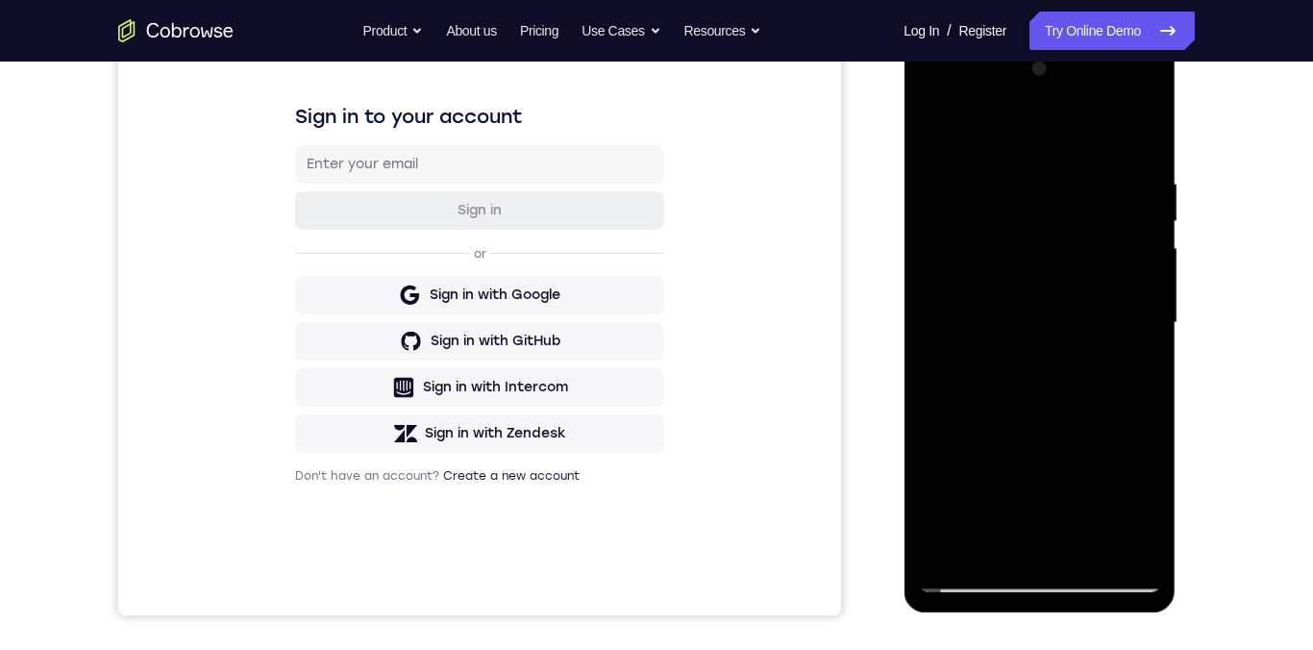
click at [958, 250] on div at bounding box center [1039, 323] width 242 height 538
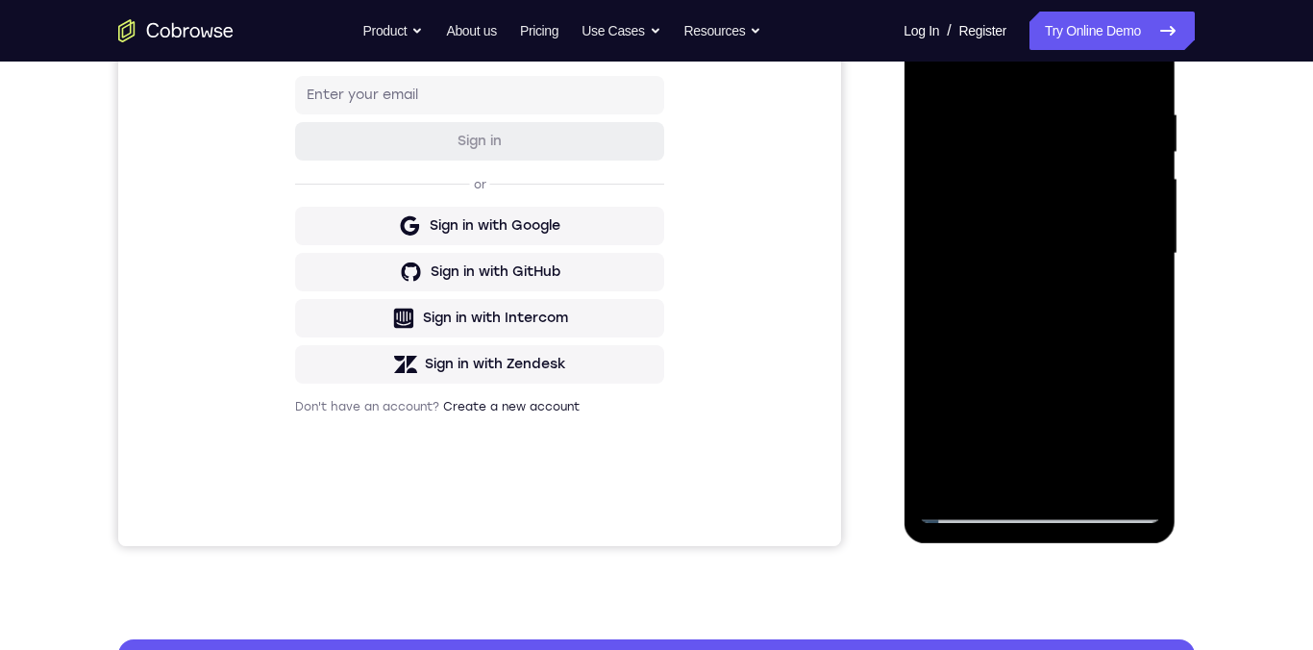
click at [1143, 190] on div at bounding box center [1039, 254] width 242 height 538
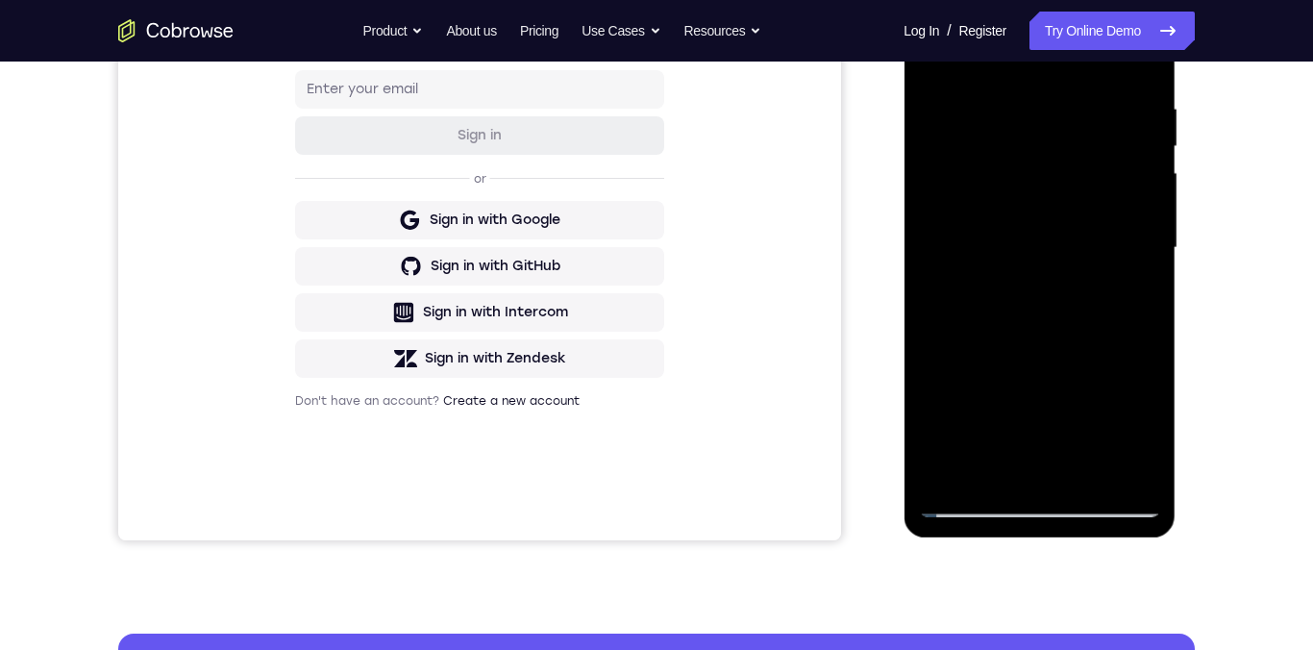
click at [1145, 180] on div at bounding box center [1039, 248] width 242 height 538
click at [1147, 179] on div at bounding box center [1039, 248] width 242 height 538
click at [1146, 176] on div at bounding box center [1039, 248] width 242 height 538
click at [1150, 177] on div at bounding box center [1039, 248] width 242 height 538
click at [931, 261] on div at bounding box center [1039, 248] width 242 height 538
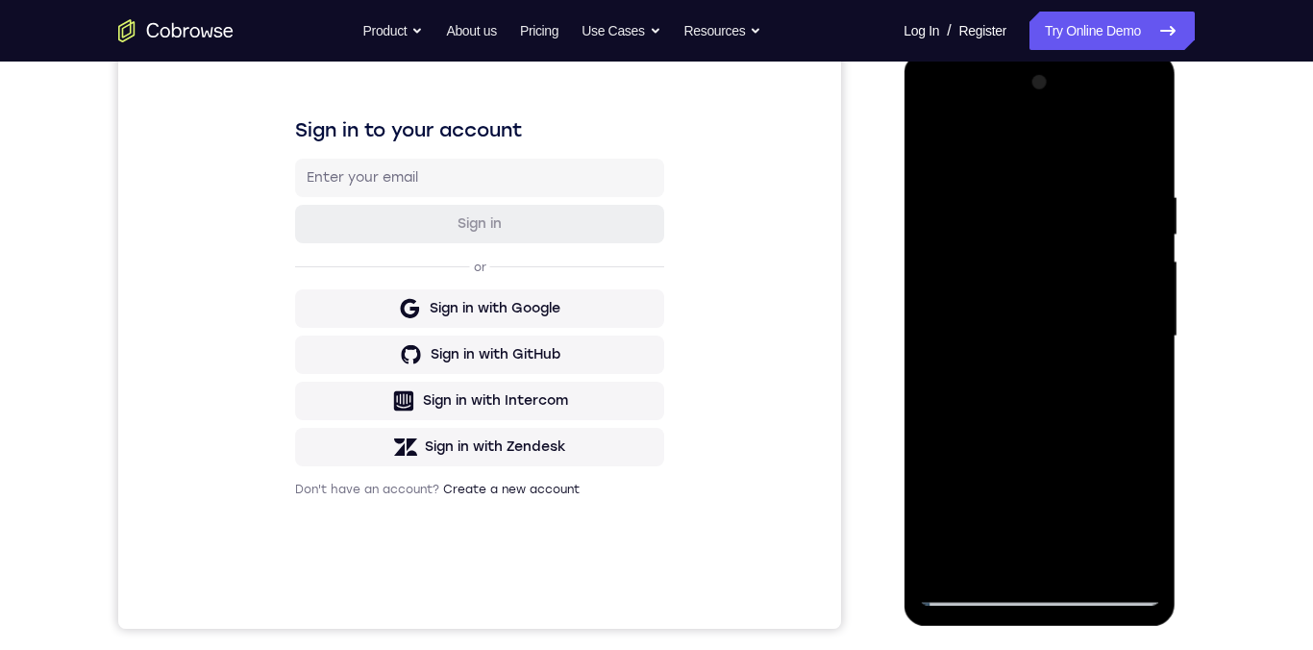
scroll to position [176, 0]
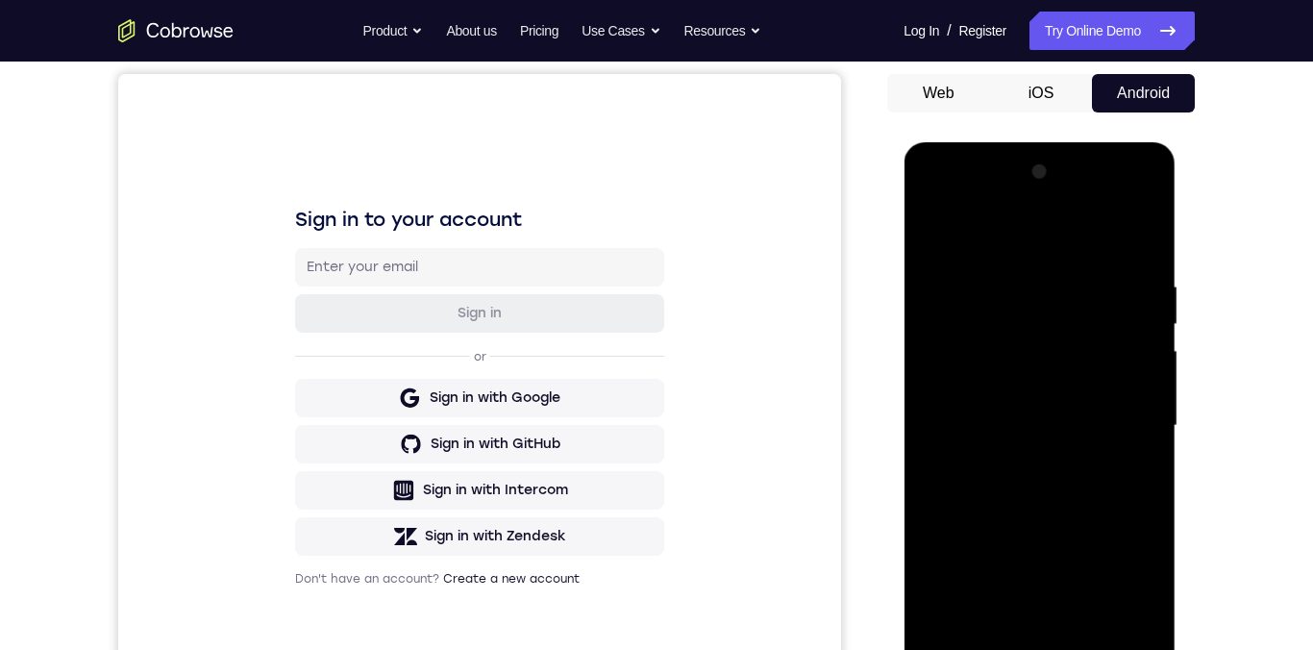
click at [941, 232] on div at bounding box center [1039, 426] width 242 height 538
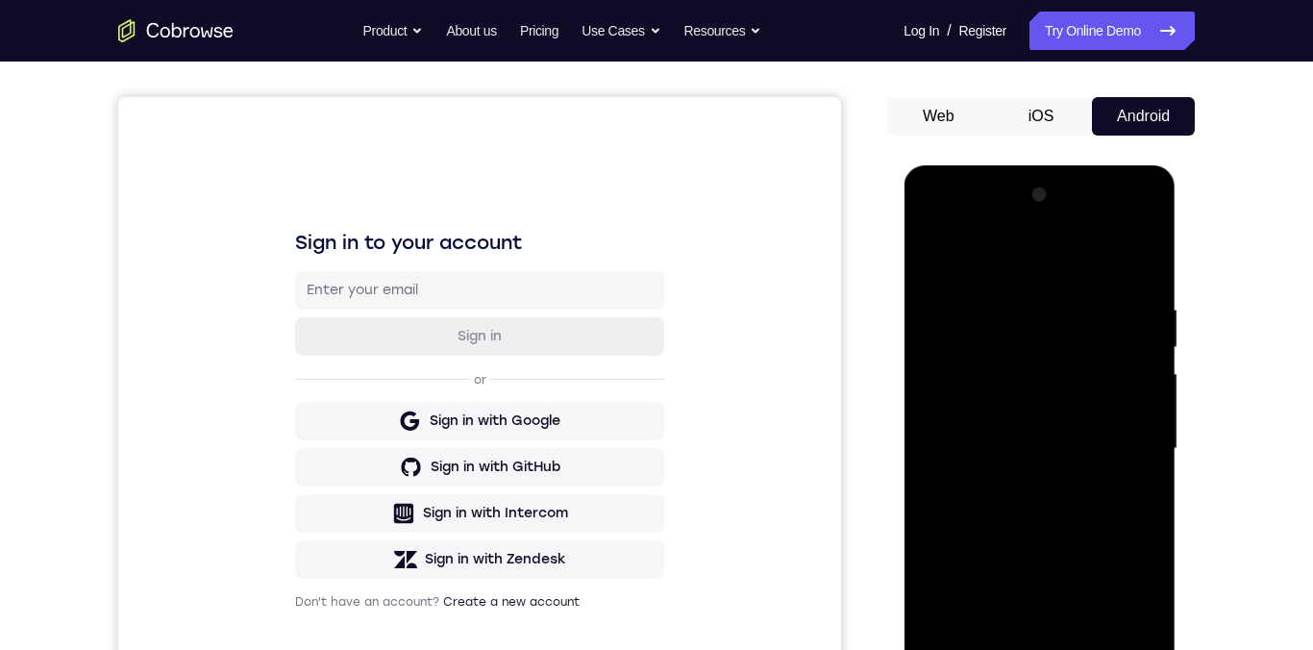
click at [947, 258] on div at bounding box center [1039, 449] width 242 height 538
click at [1139, 267] on div at bounding box center [1039, 449] width 242 height 538
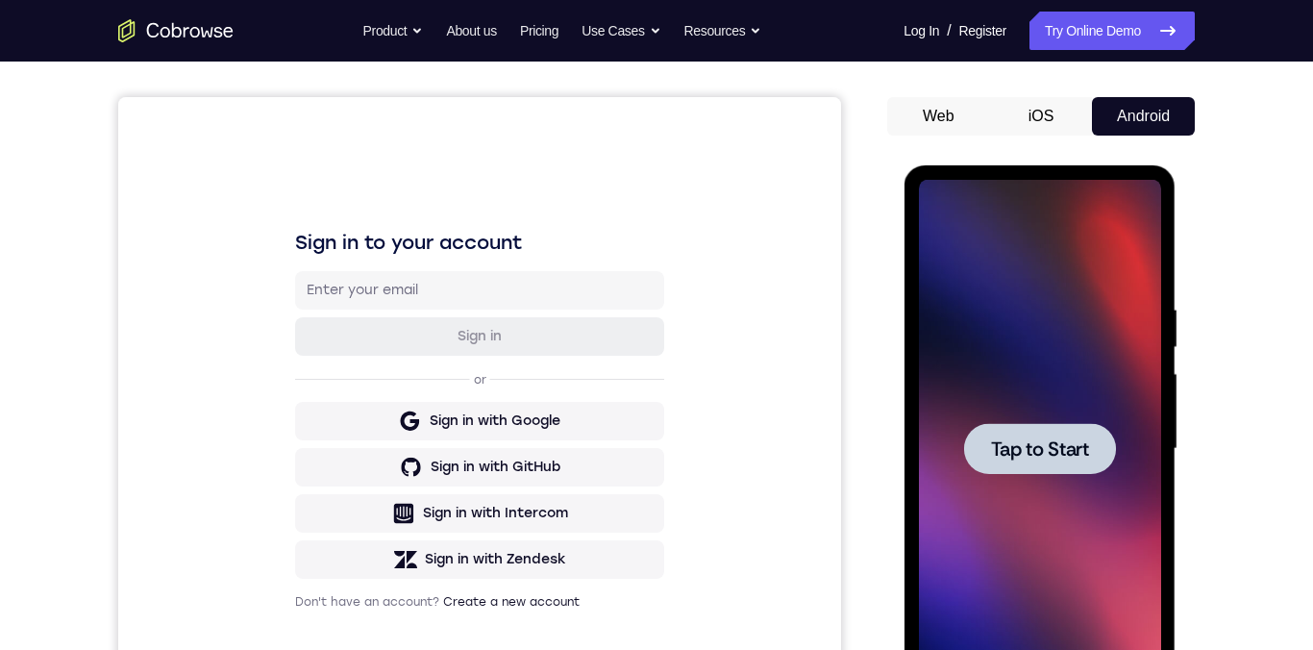
scroll to position [0, 0]
